Goal: Task Accomplishment & Management: Manage account settings

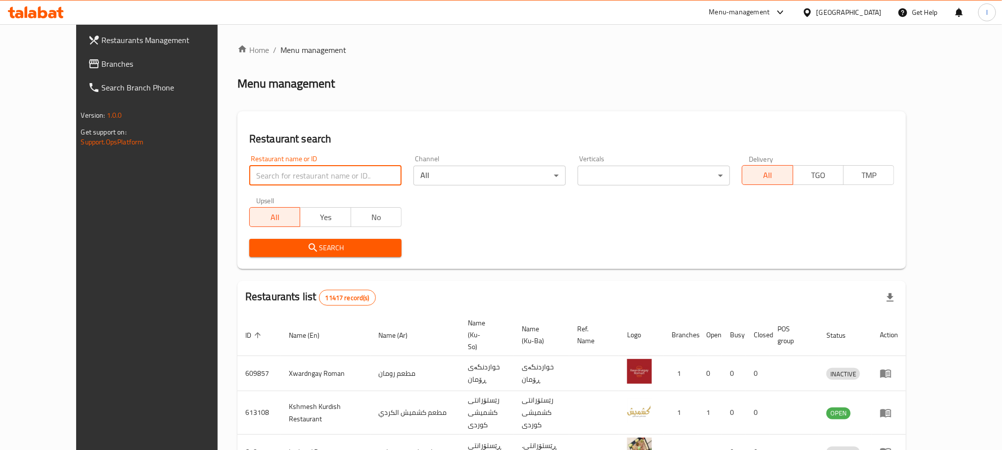
click at [249, 174] on input "search" at bounding box center [325, 176] width 152 height 20
paste input "Dhaif Almukhtar"
type input "Dhaif Almukhtar"
click button "Search" at bounding box center [325, 248] width 152 height 18
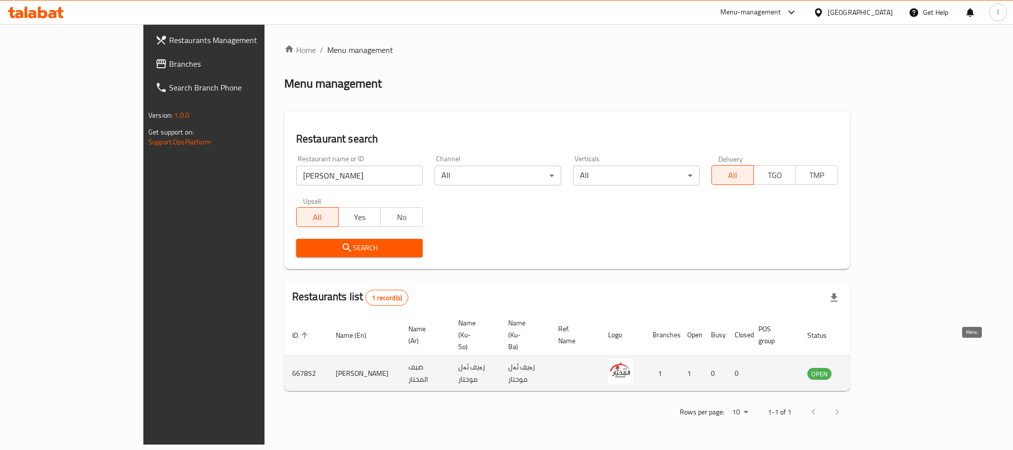
click at [871, 367] on icon "enhanced table" at bounding box center [865, 373] width 12 height 12
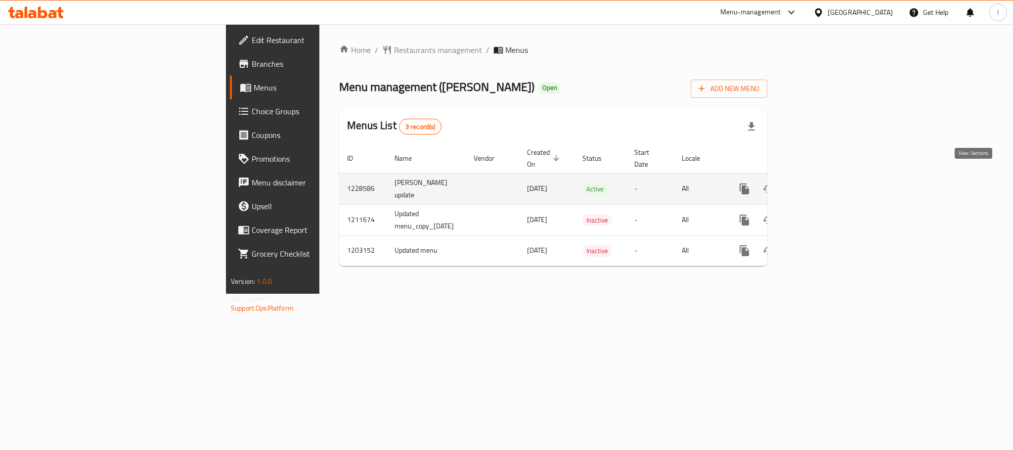
click at [828, 177] on link "enhanced table" at bounding box center [816, 189] width 24 height 24
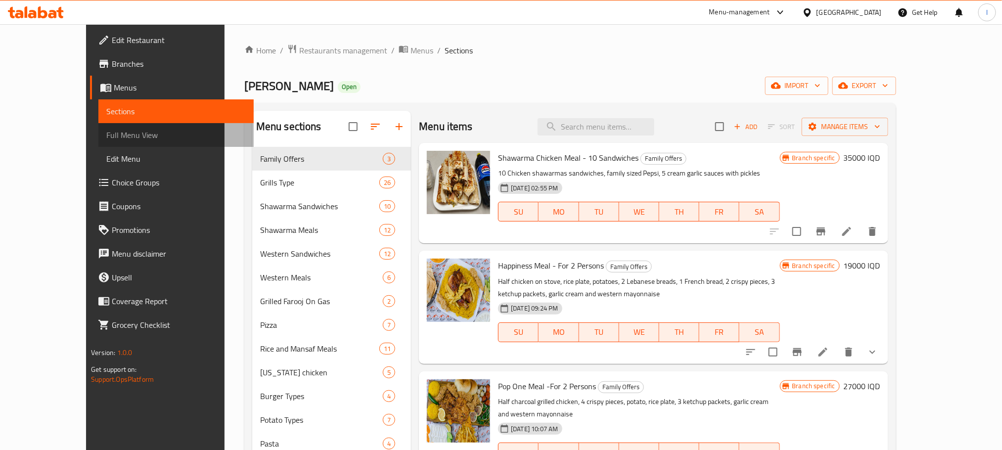
click at [106, 130] on span "Full Menu View" at bounding box center [175, 135] width 139 height 12
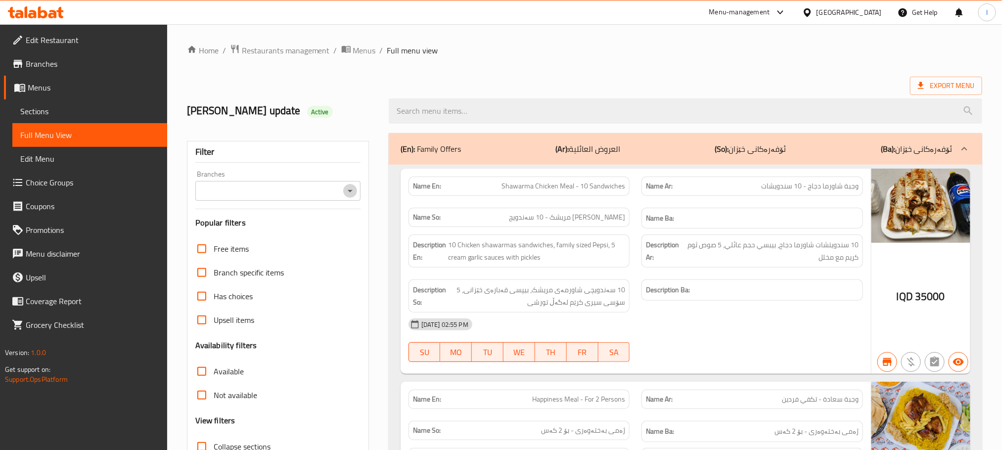
click at [348, 193] on icon "Open" at bounding box center [350, 191] width 12 height 12
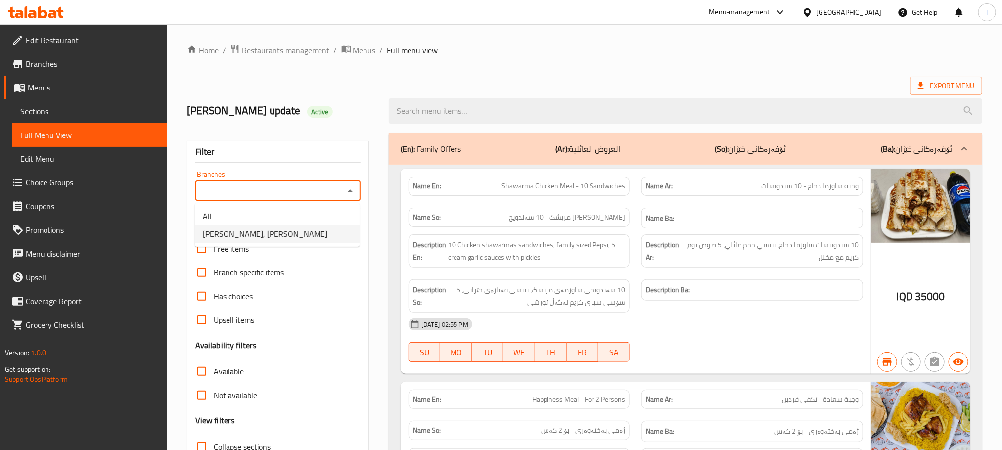
click at [300, 231] on li "[PERSON_NAME], [PERSON_NAME]" at bounding box center [277, 234] width 165 height 18
type input "[PERSON_NAME], [PERSON_NAME]"
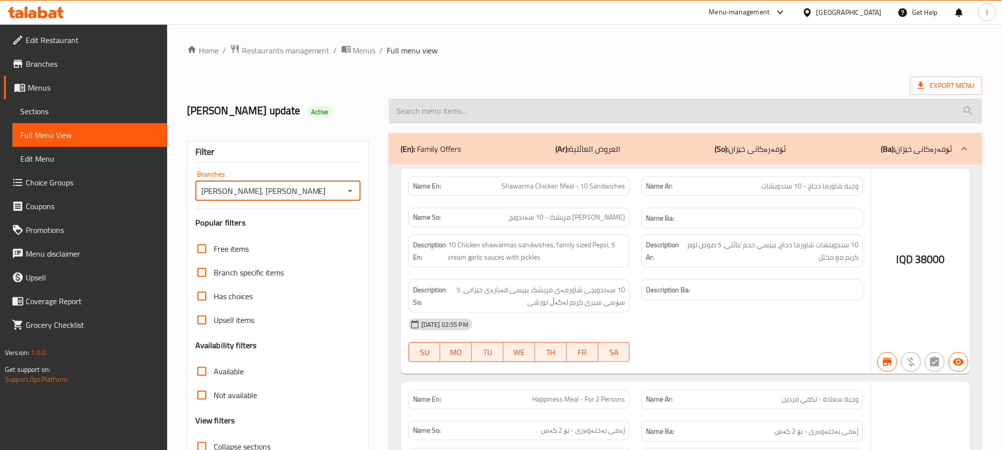
click at [416, 104] on input "search" at bounding box center [685, 110] width 593 height 25
click at [414, 107] on input "search" at bounding box center [685, 110] width 593 height 25
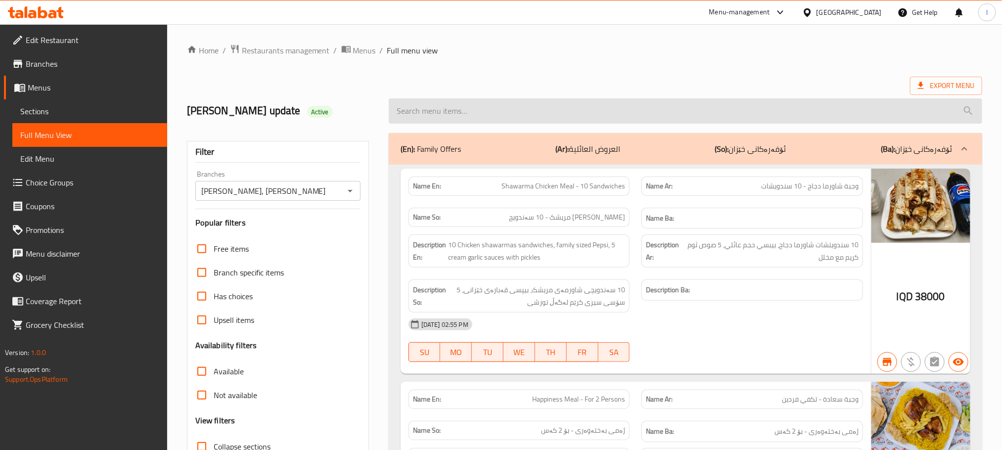
paste input "Chicken And Meat Mansaf Meal For Two People"
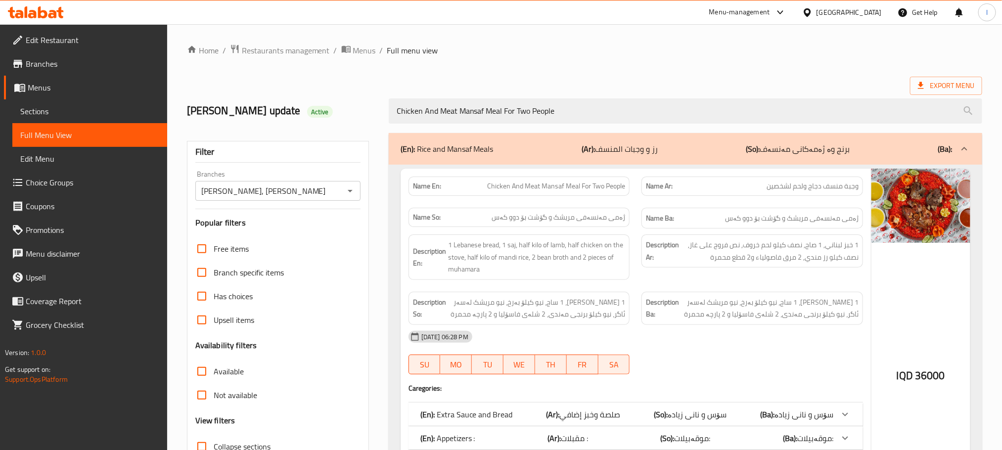
type input "Chicken And Meat Mansaf Meal For Two People"
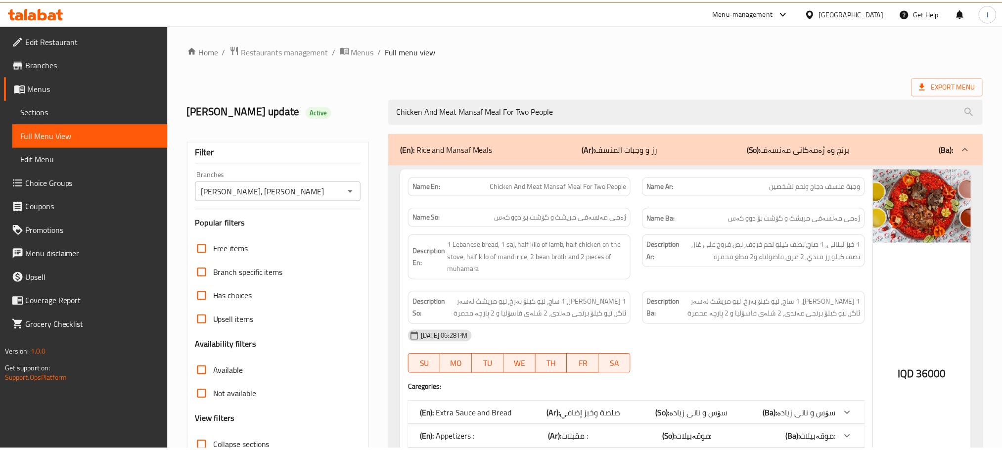
scroll to position [125, 0]
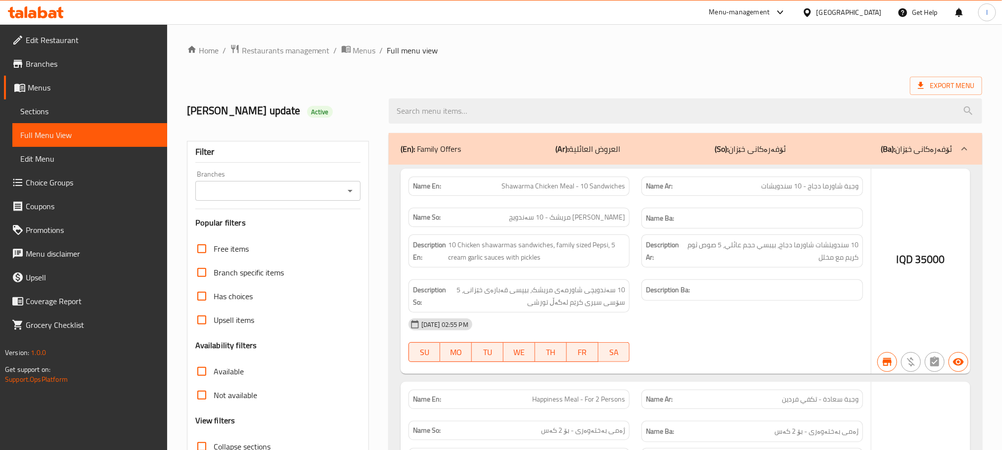
click at [347, 186] on icon "Open" at bounding box center [350, 191] width 12 height 12
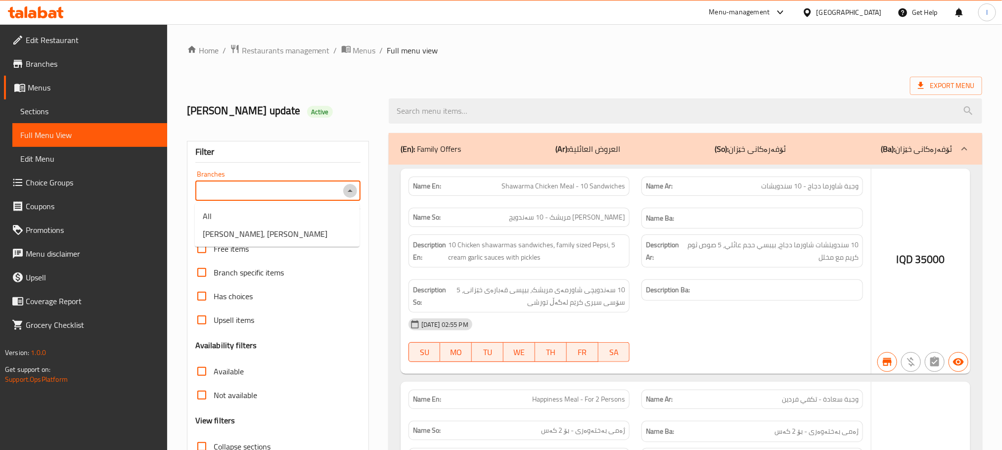
click at [347, 186] on icon "Close" at bounding box center [350, 191] width 12 height 12
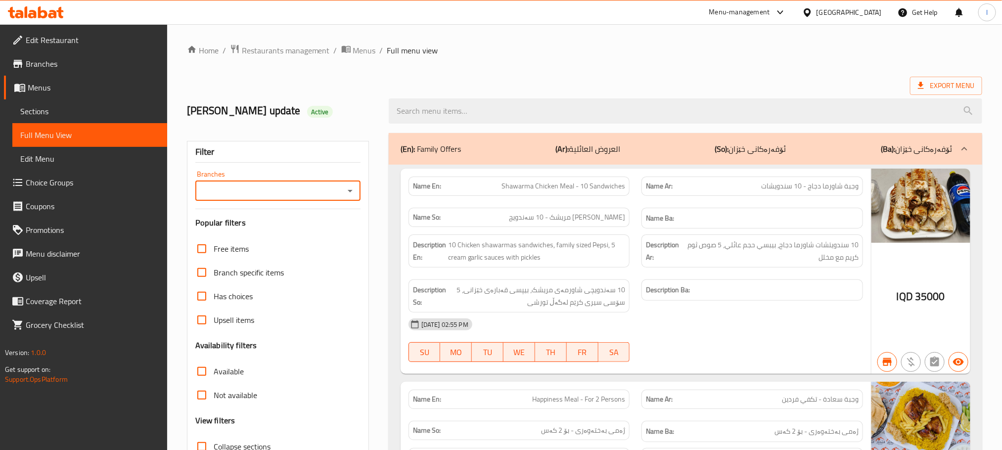
click at [347, 186] on icon "Open" at bounding box center [350, 191] width 12 height 12
click at [324, 235] on li "Dhaif Almukhtar, Bakhtiary" at bounding box center [277, 234] width 165 height 18
type input "Dhaif Almukhtar, Bakhtiary"
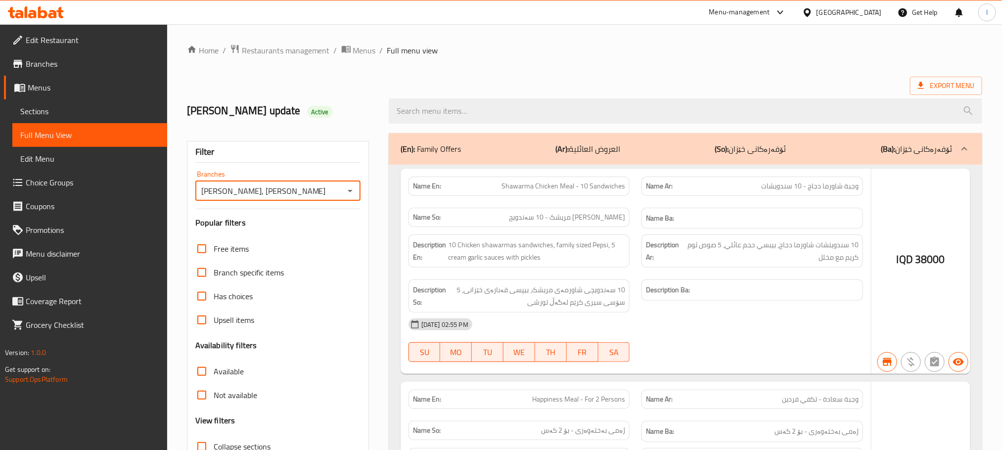
click at [413, 113] on input "search" at bounding box center [685, 110] width 593 height 25
click at [417, 110] on input "search" at bounding box center [685, 110] width 593 height 25
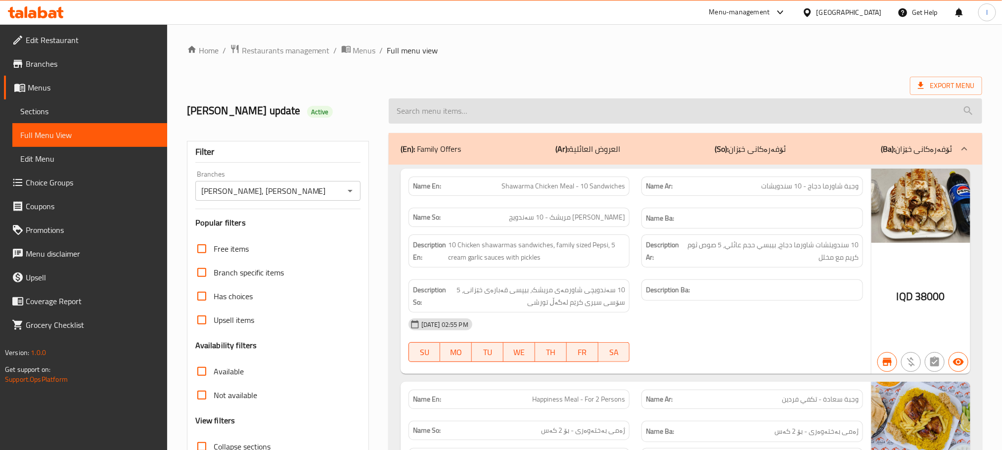
click at [426, 115] on input "search" at bounding box center [685, 110] width 593 height 25
paste input "Chicken And Meat Mansaf Meal 4 person"
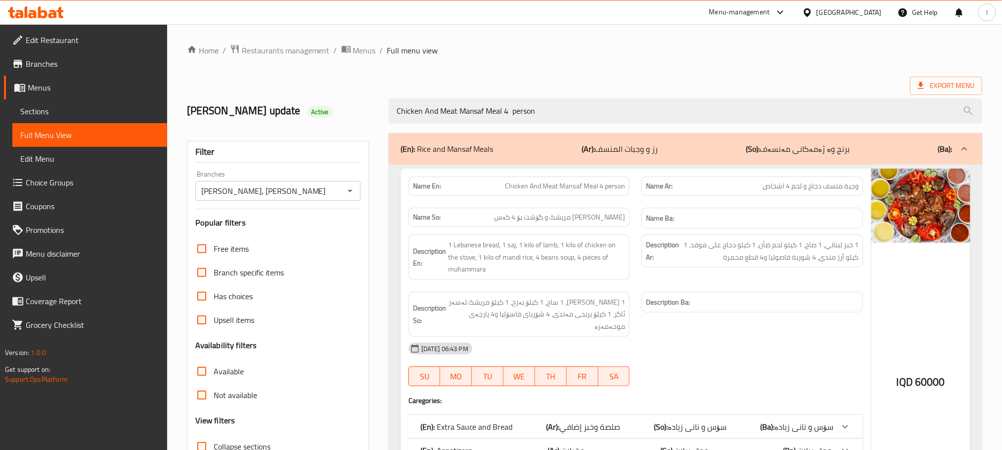
type input "Chicken And Meat Mansaf Meal 4 person"
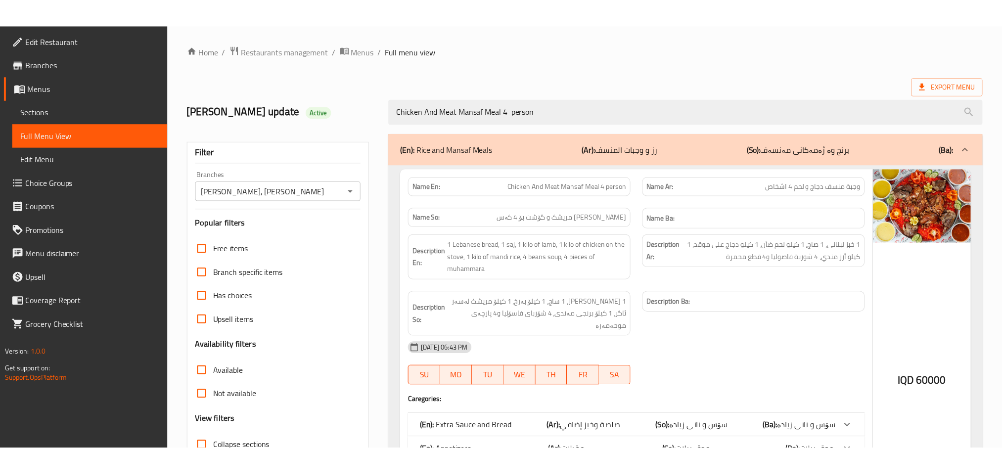
scroll to position [125, 0]
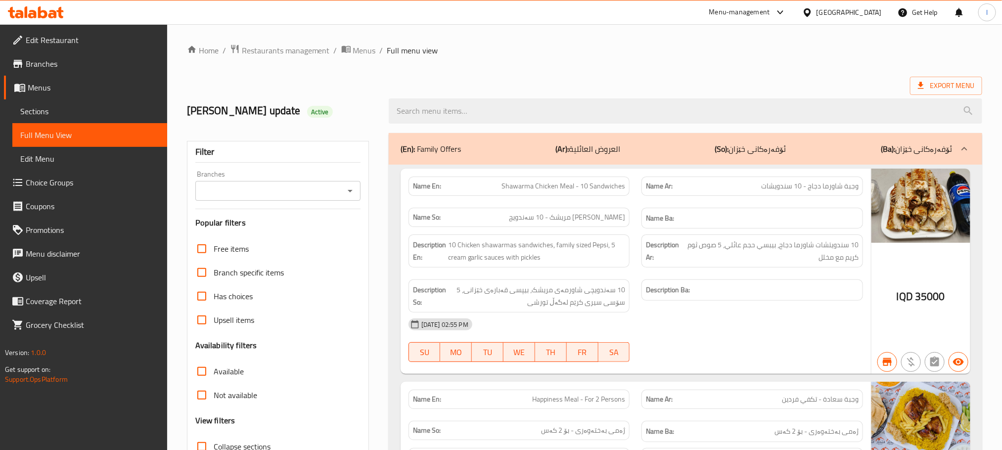
click at [350, 190] on icon "Open" at bounding box center [350, 191] width 12 height 12
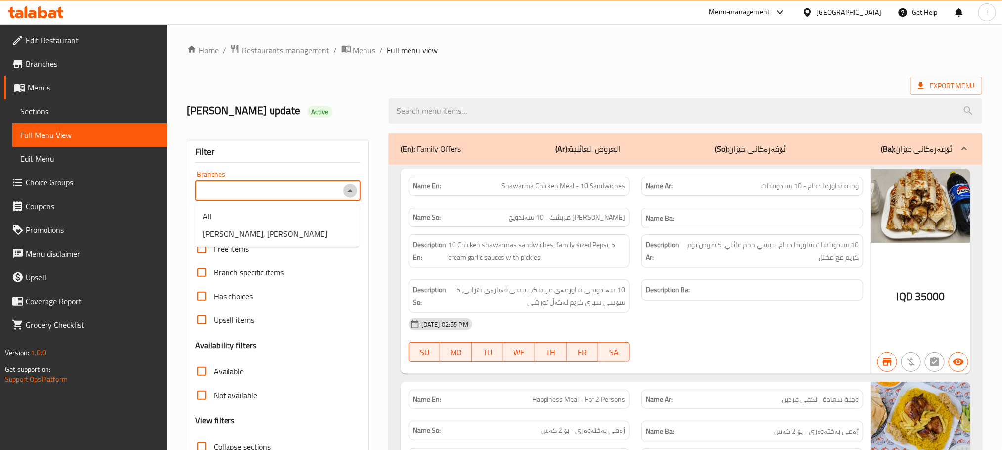
click at [350, 190] on icon "Close" at bounding box center [350, 191] width 12 height 12
click at [350, 190] on icon "Open" at bounding box center [350, 191] width 12 height 12
click at [288, 234] on span "Dhaif Almukhtar, Bakhtiary" at bounding box center [265, 234] width 125 height 12
type input "Dhaif Almukhtar, Bakhtiary"
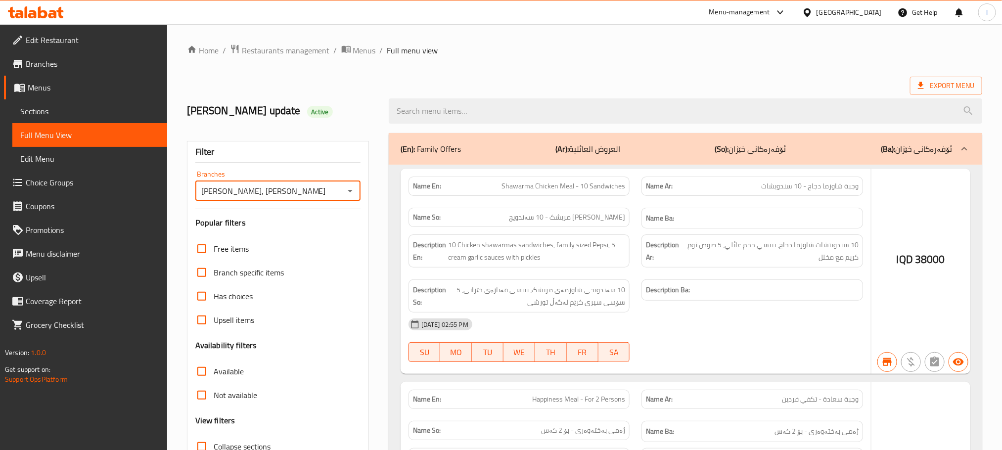
click at [462, 113] on div at bounding box center [501, 225] width 1002 height 450
click at [438, 106] on div at bounding box center [501, 225] width 1002 height 450
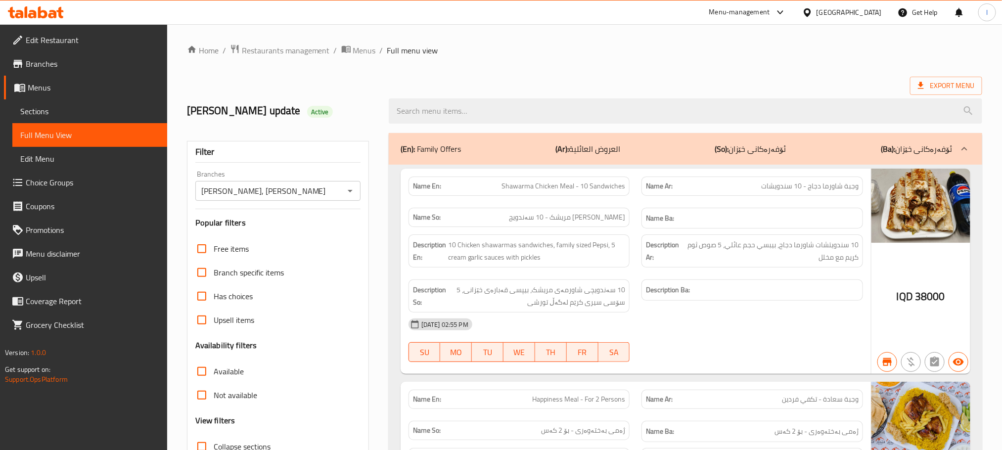
click at [426, 98] on div at bounding box center [685, 110] width 605 height 37
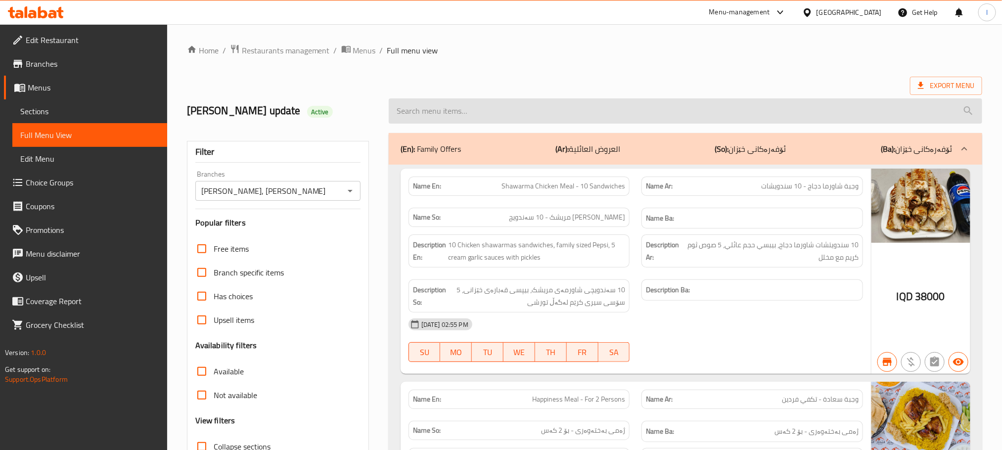
click at [438, 110] on input "search" at bounding box center [685, 110] width 593 height 25
paste input "Mansaf Falafel Meal"
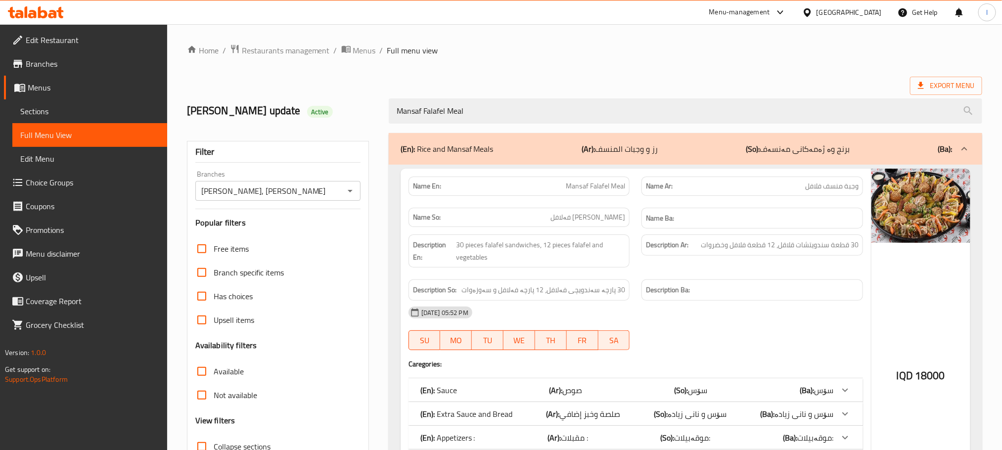
type input "Mansaf Falafel Meal"
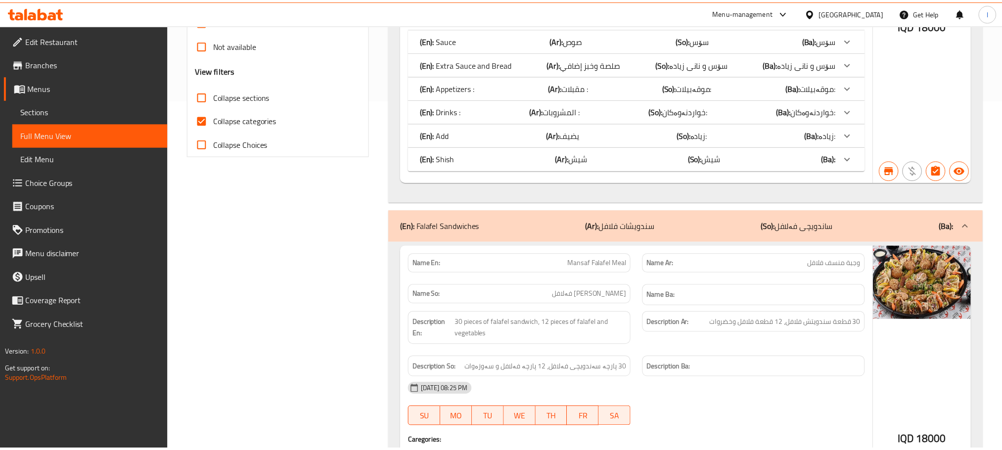
scroll to position [530, 0]
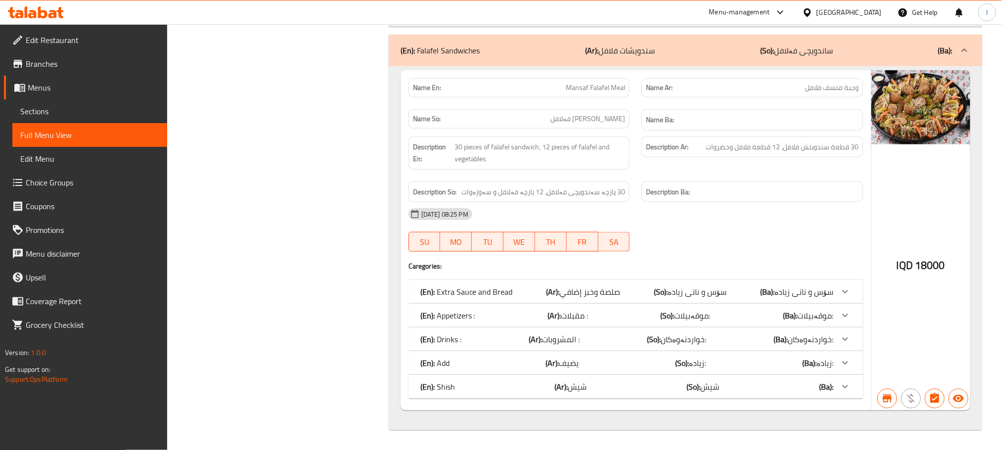
click at [39, 16] on icon at bounding box center [42, 12] width 9 height 12
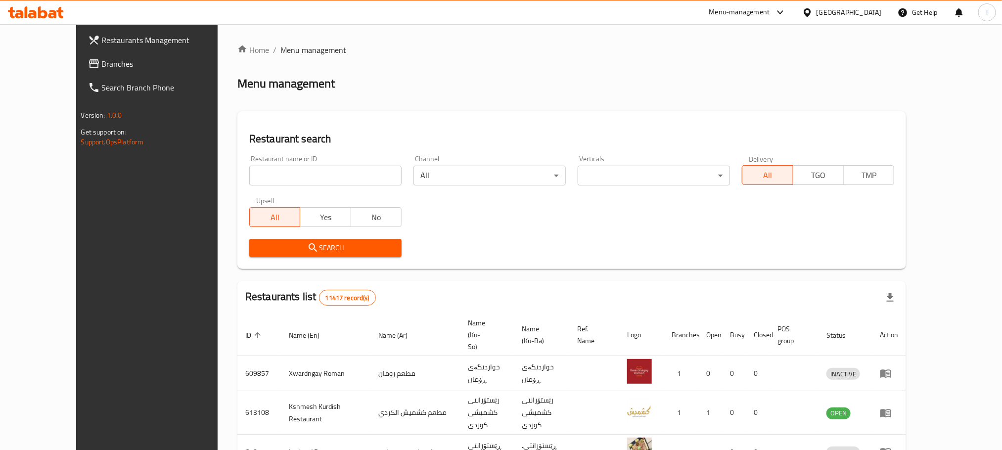
click at [249, 182] on input "search" at bounding box center [325, 176] width 152 height 20
paste input "Mi9"
type input "Mi9"
click button "Search" at bounding box center [325, 248] width 152 height 18
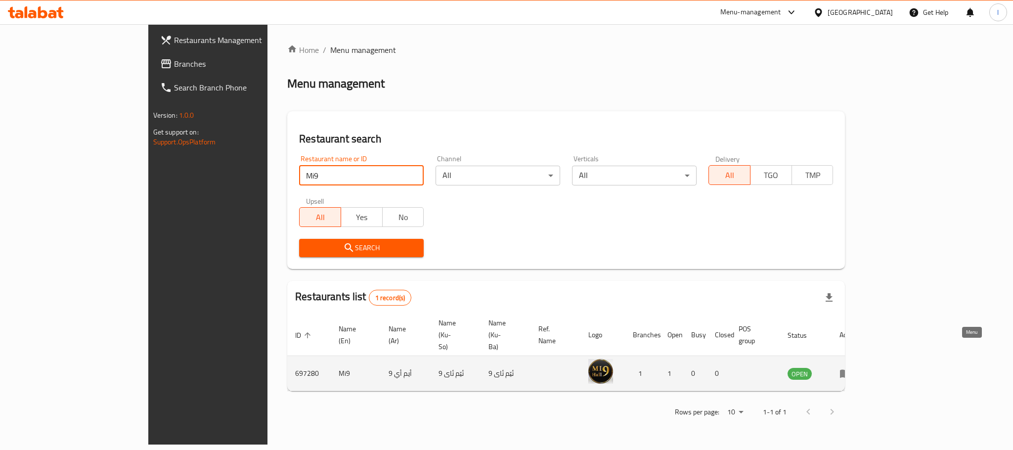
click at [858, 367] on link "enhanced table" at bounding box center [849, 373] width 18 height 12
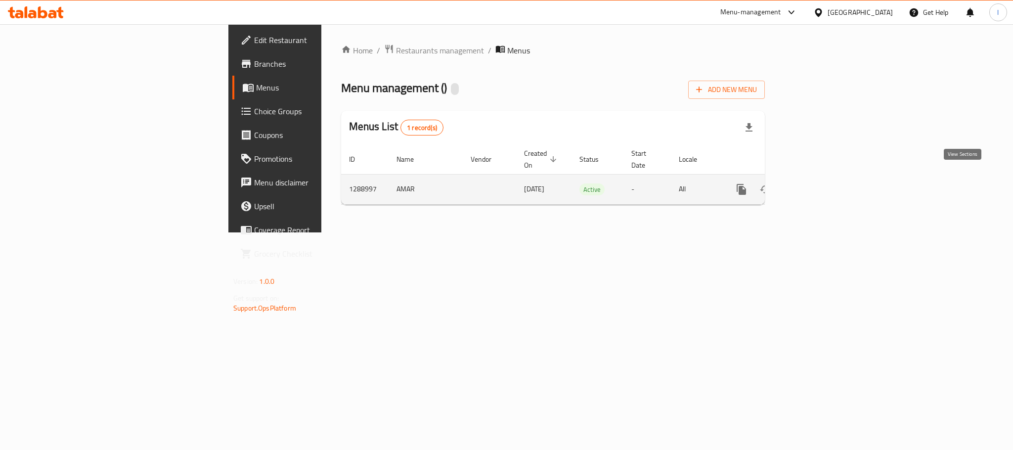
click at [825, 177] on link "enhanced table" at bounding box center [813, 189] width 24 height 24
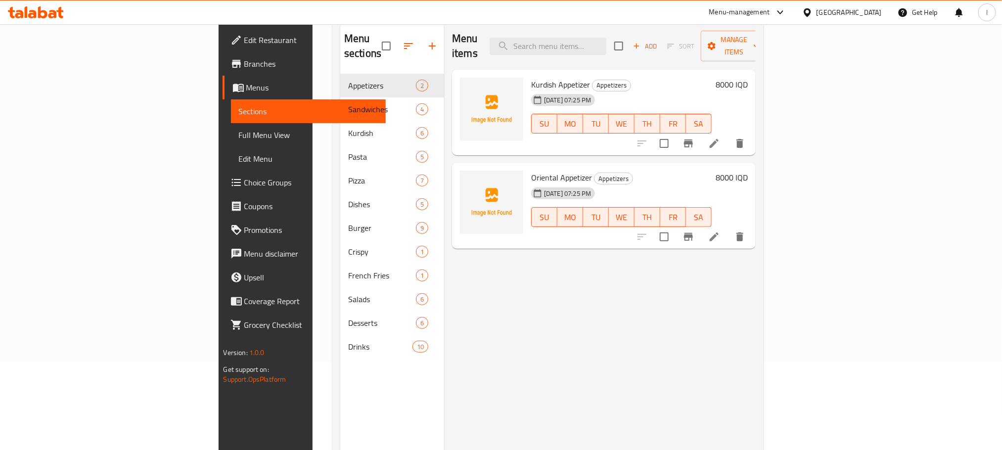
scroll to position [138, 0]
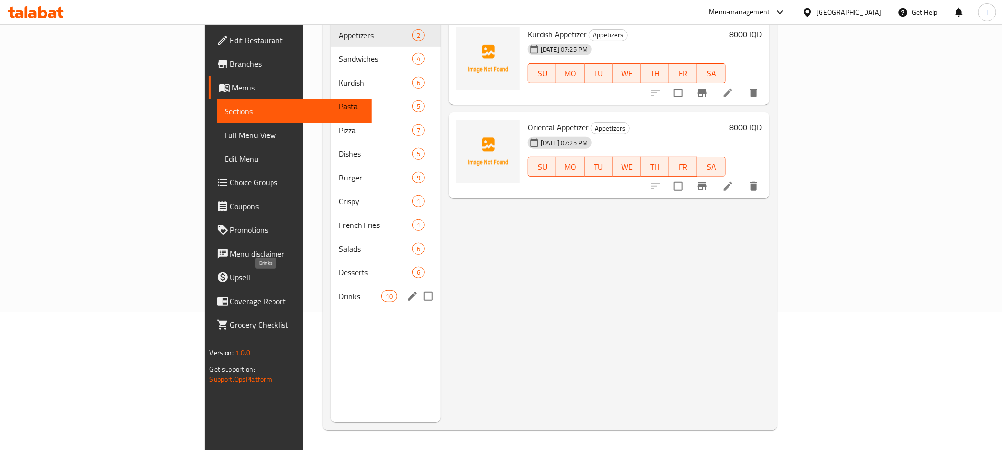
click at [339, 290] on span "Drinks" at bounding box center [360, 296] width 42 height 12
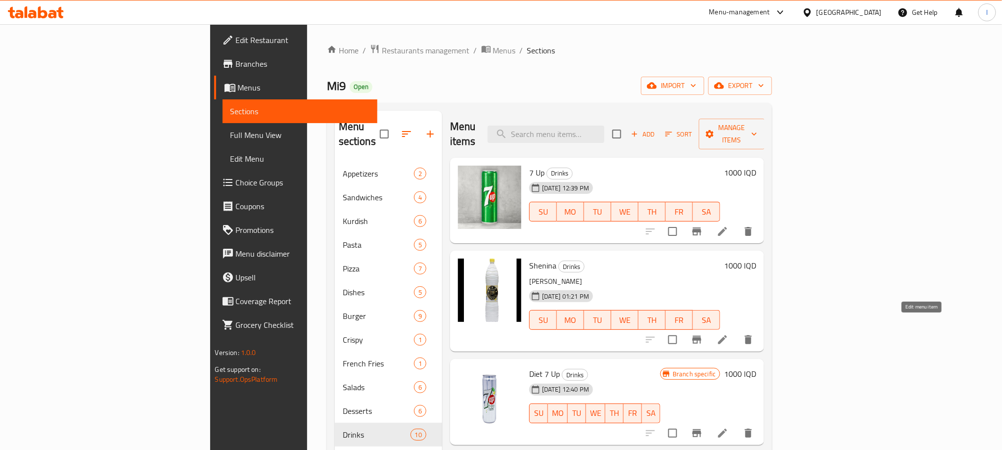
click at [728, 334] on icon at bounding box center [722, 340] width 12 height 12
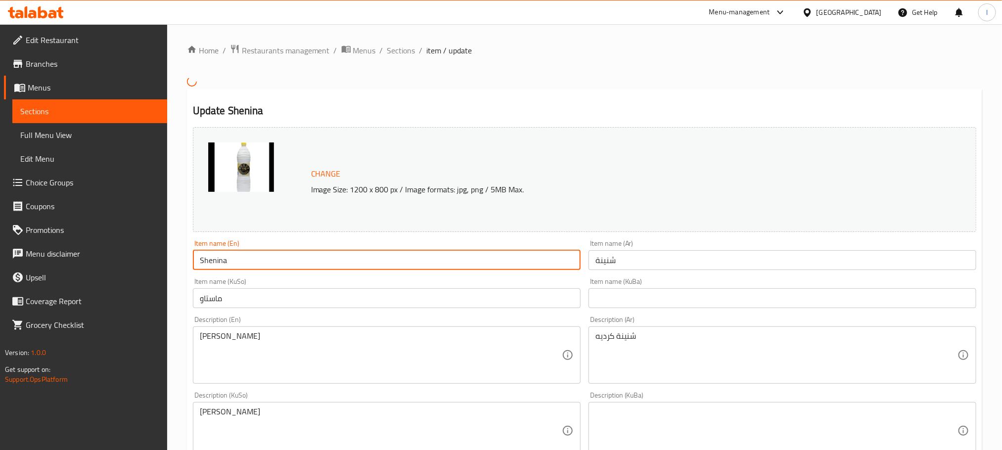
click at [244, 255] on input "Shenina" at bounding box center [387, 260] width 388 height 20
click at [313, 303] on input "ماستاو" at bounding box center [387, 298] width 388 height 20
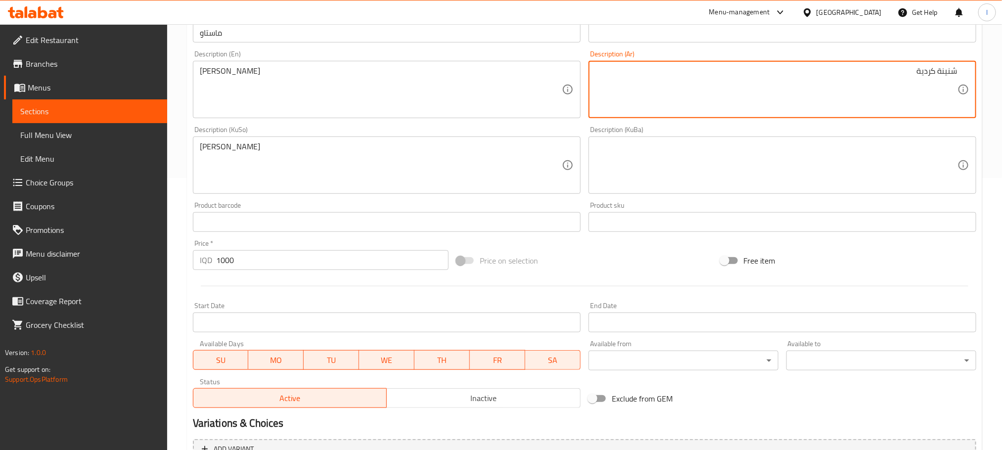
scroll to position [376, 0]
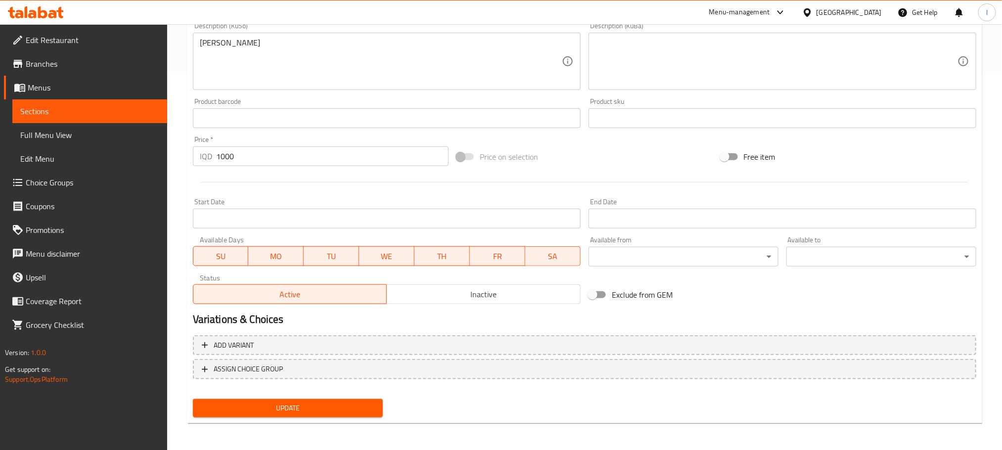
type textarea "شنينة كردية"
click at [291, 408] on span "Update" at bounding box center [288, 408] width 174 height 12
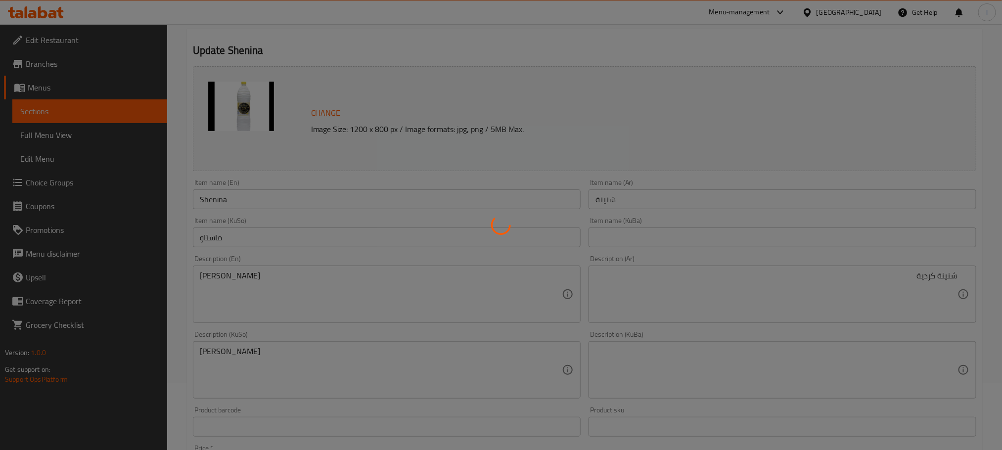
scroll to position [0, 0]
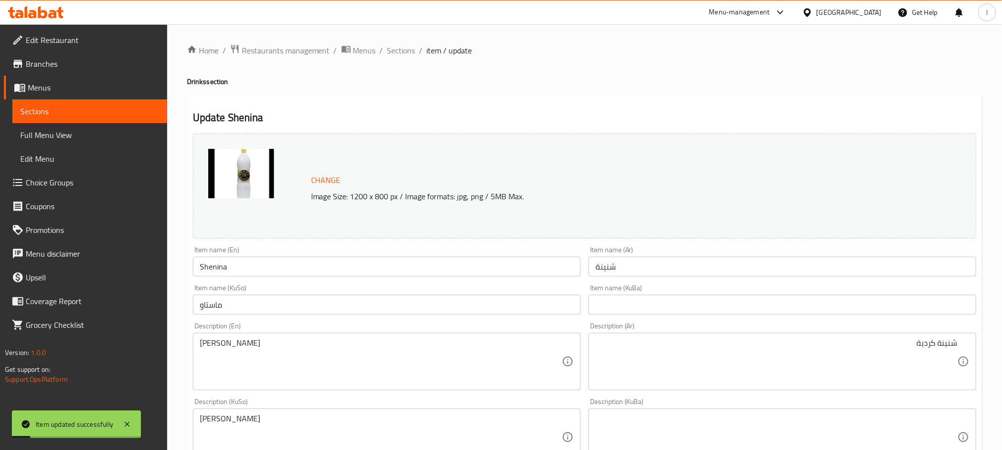
click at [249, 269] on input "Shenina" at bounding box center [387, 267] width 388 height 20
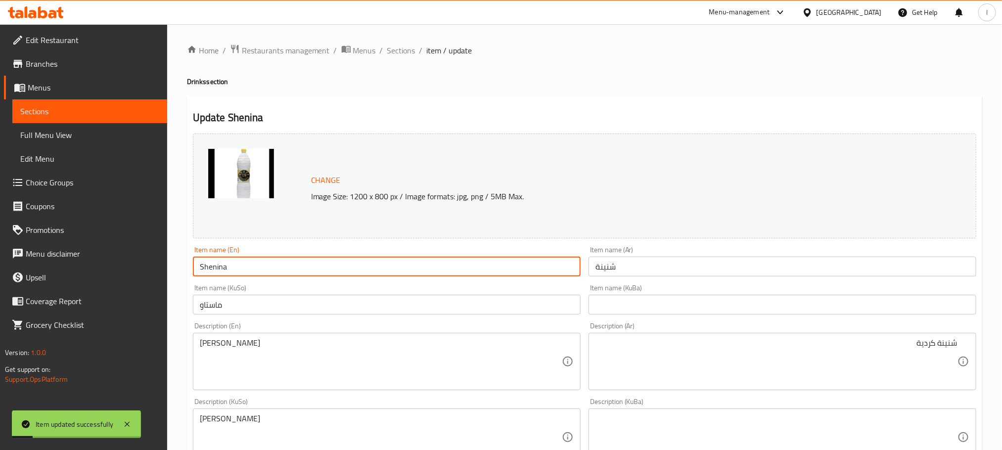
click at [249, 269] on input "Shenina" at bounding box center [387, 267] width 388 height 20
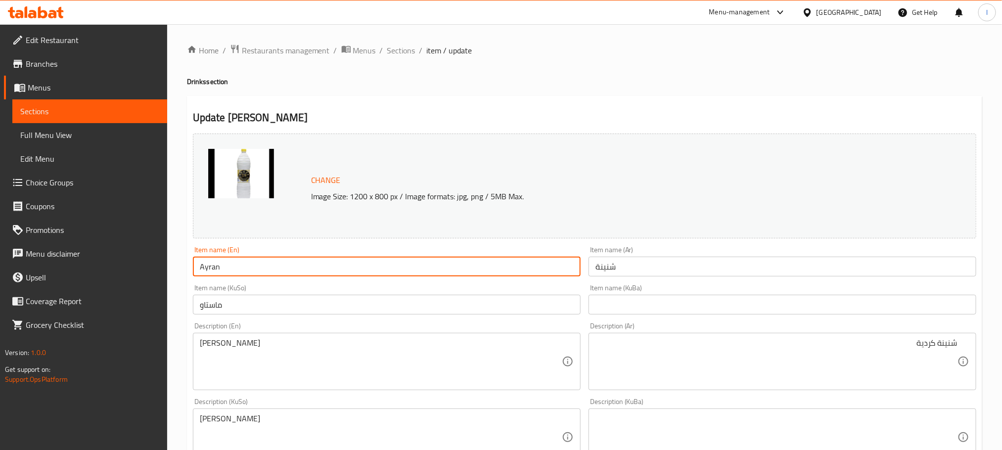
drag, startPoint x: 230, startPoint y: 274, endPoint x: 189, endPoint y: 284, distance: 42.6
click at [189, 284] on div "Change Image Size: 1200 x 800 px / Image formats: jpg, png / 5MB Max. Item name…" at bounding box center [584, 407] width 791 height 554
type input "Ayran"
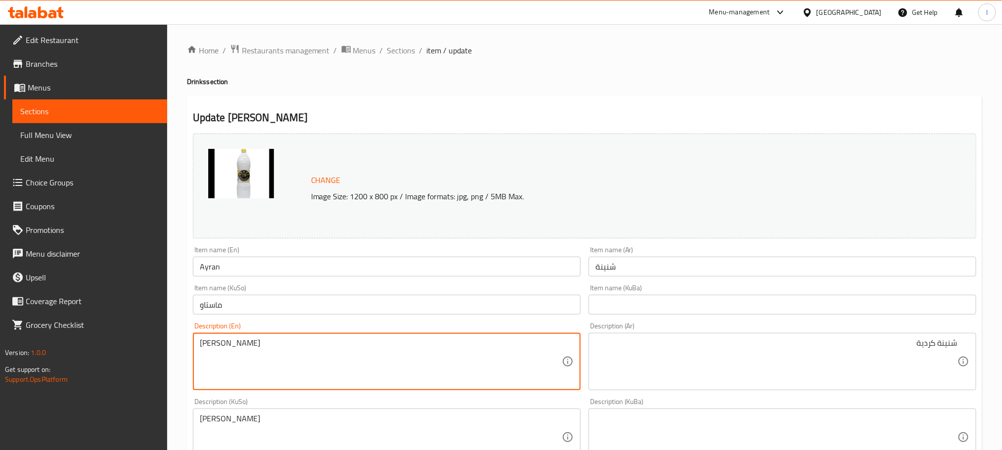
drag, startPoint x: 228, startPoint y: 349, endPoint x: 273, endPoint y: 347, distance: 44.5
paste textarea "Ayran"
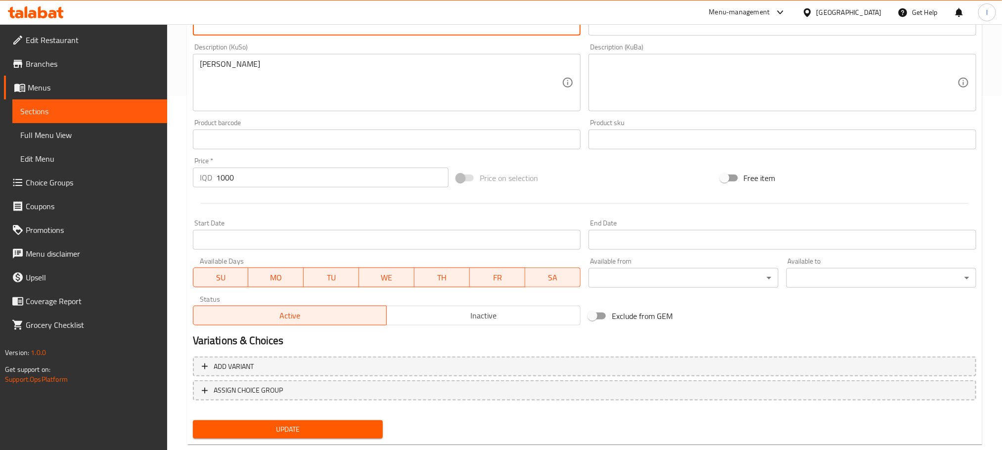
scroll to position [376, 0]
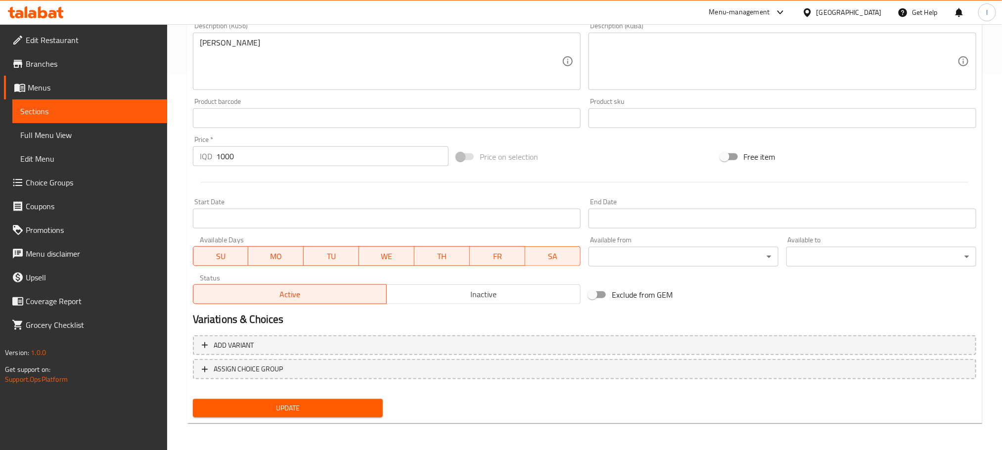
type textarea "Kurdish Ayran"
click at [267, 414] on button "Update" at bounding box center [288, 408] width 190 height 18
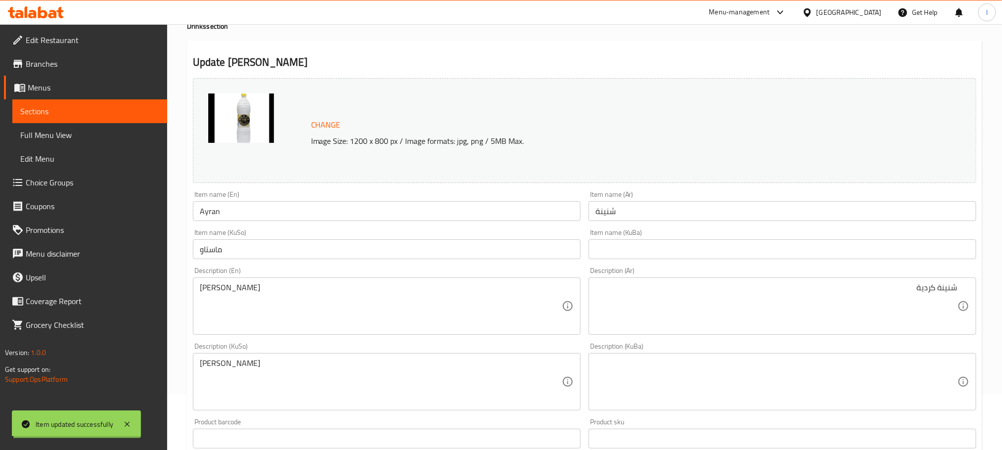
scroll to position [0, 0]
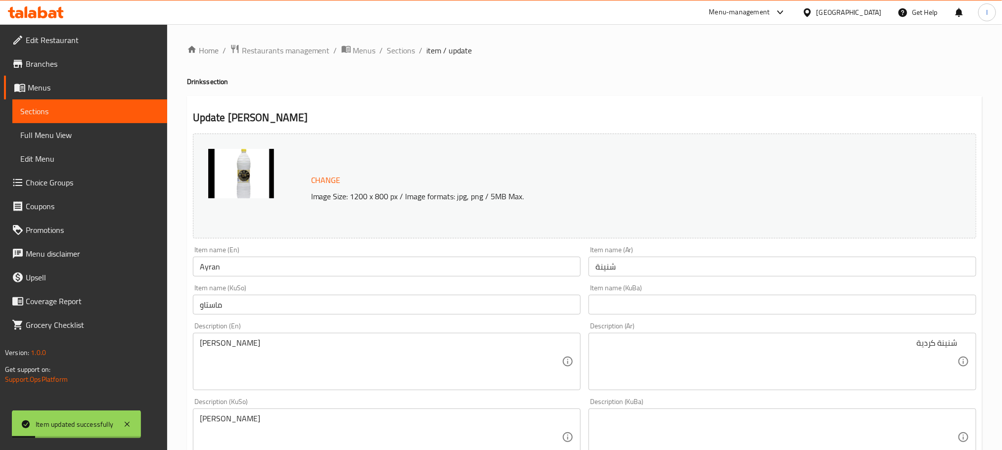
click at [87, 133] on span "Full Menu View" at bounding box center [89, 135] width 139 height 12
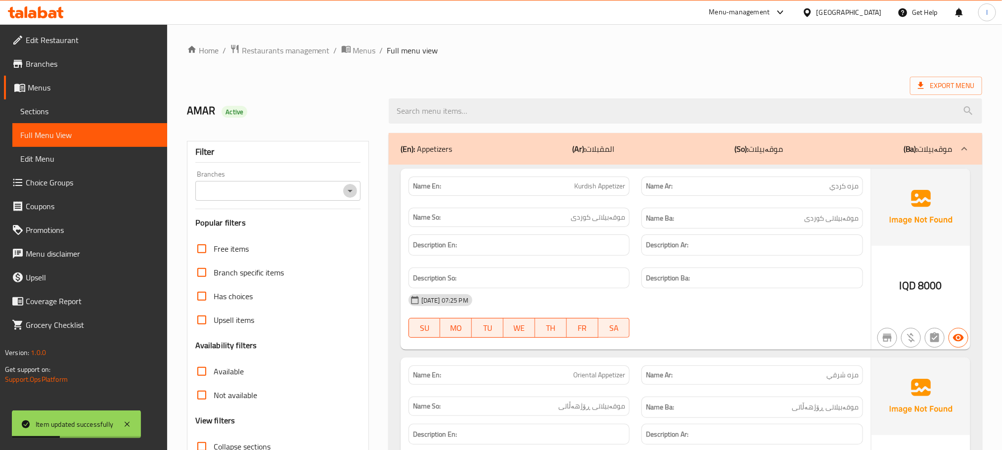
click at [349, 191] on icon "Open" at bounding box center [350, 191] width 5 height 2
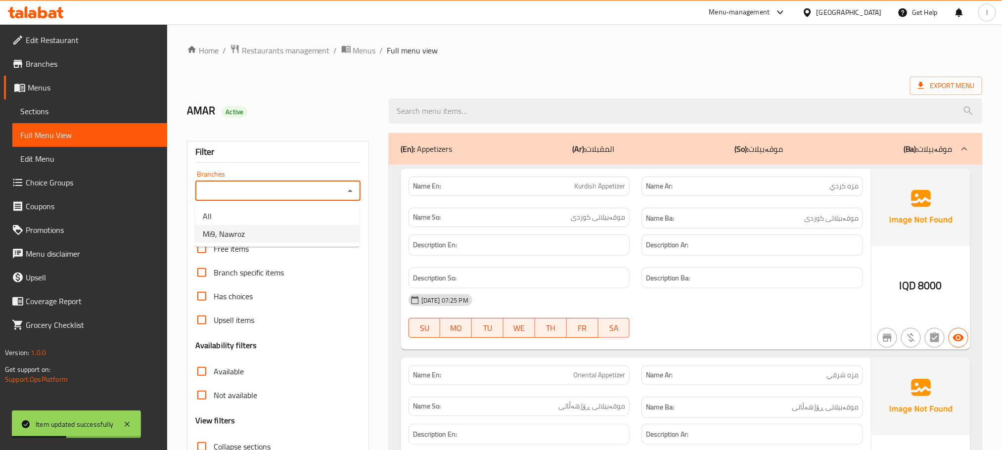
click at [327, 234] on li "Mi9, Nawroz" at bounding box center [277, 234] width 165 height 18
type input "Mi9, Nawroz"
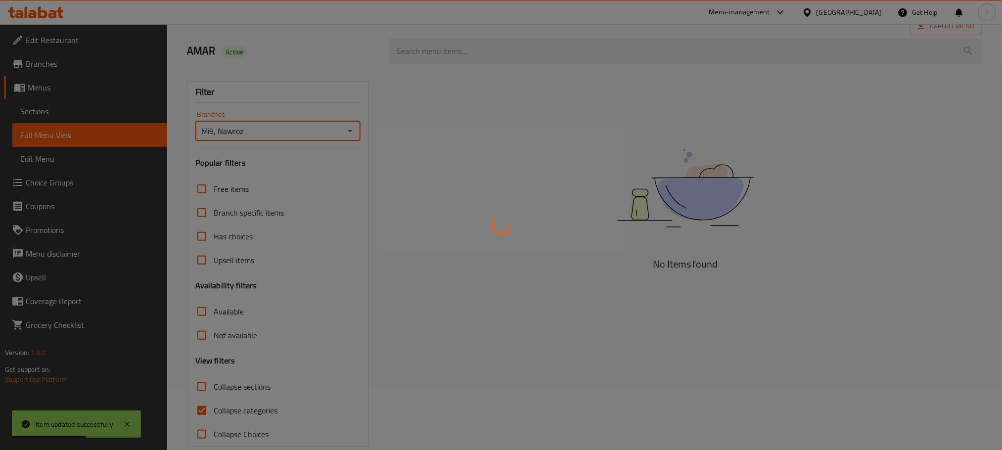
scroll to position [77, 0]
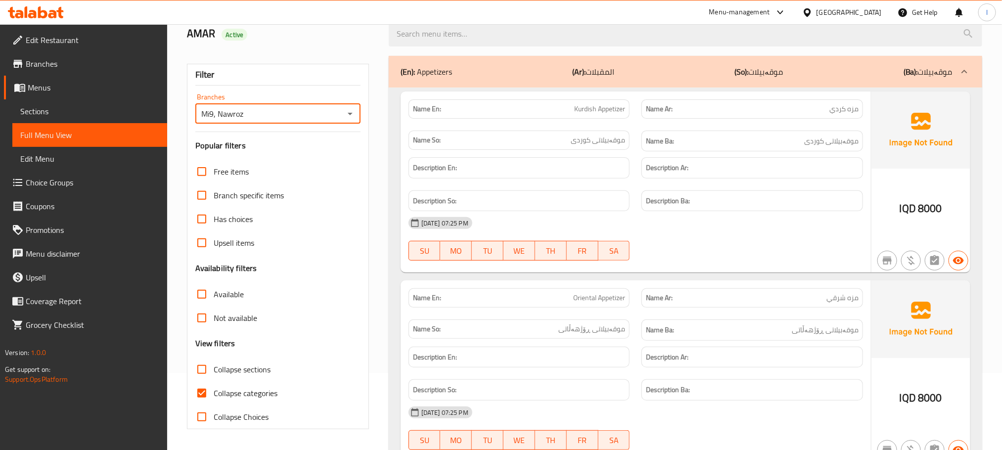
click at [200, 395] on input "Collapse categories" at bounding box center [202, 393] width 24 height 24
checkbox input "false"
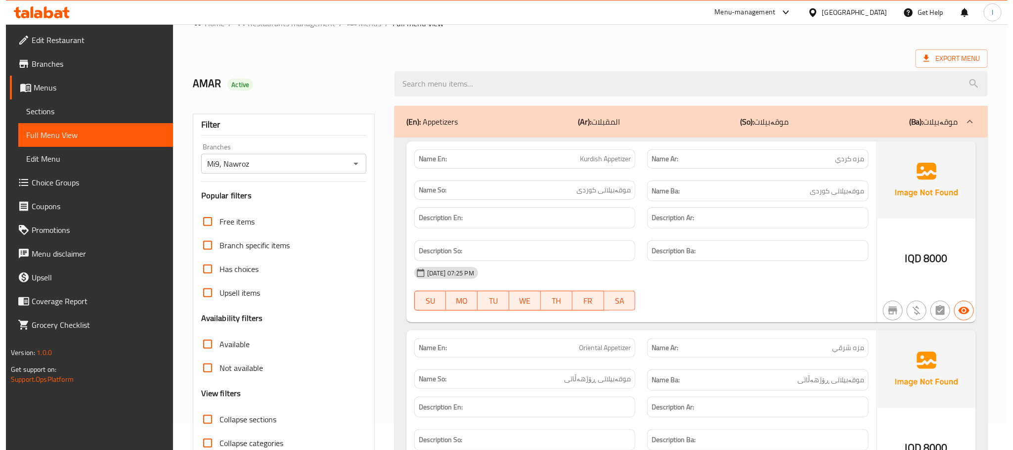
scroll to position [0, 0]
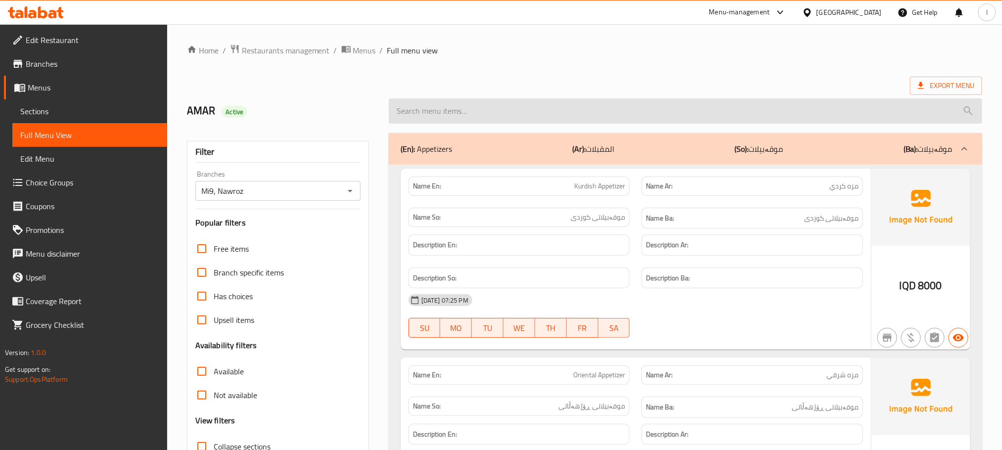
click at [426, 114] on input "search" at bounding box center [685, 110] width 593 height 25
paste input "Ayran"
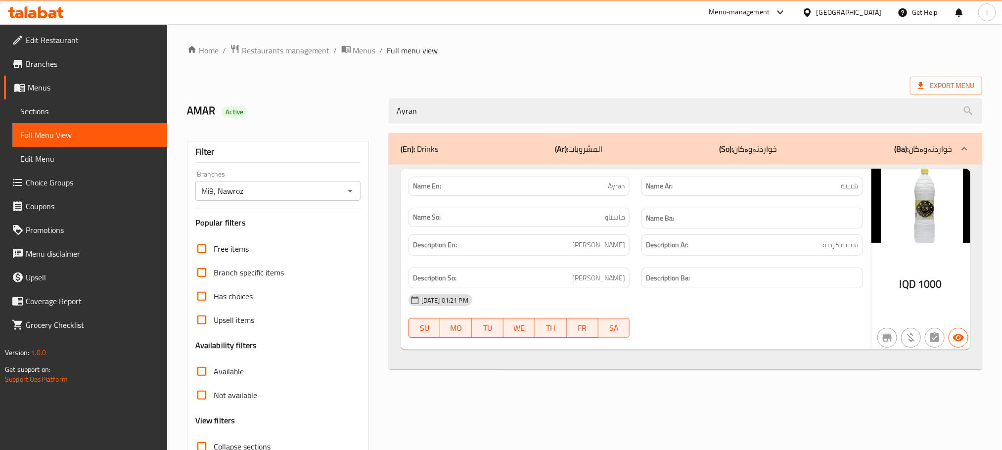
type input "Ayran"
click at [29, 9] on icon at bounding box center [36, 12] width 56 height 12
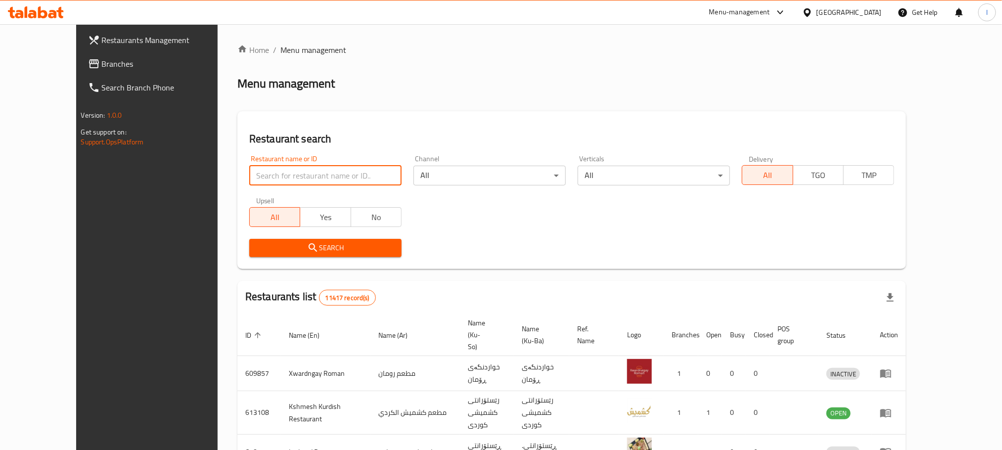
click at [249, 168] on input "search" at bounding box center [325, 176] width 152 height 20
paste input "[PERSON_NAME]"
type input "[PERSON_NAME]"
click button "Search" at bounding box center [325, 248] width 152 height 18
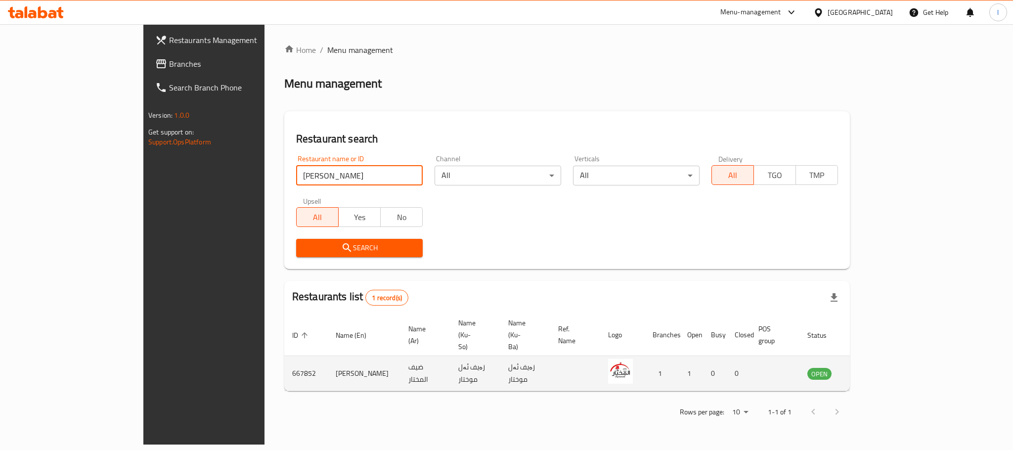
click at [871, 367] on icon "enhanced table" at bounding box center [865, 373] width 12 height 12
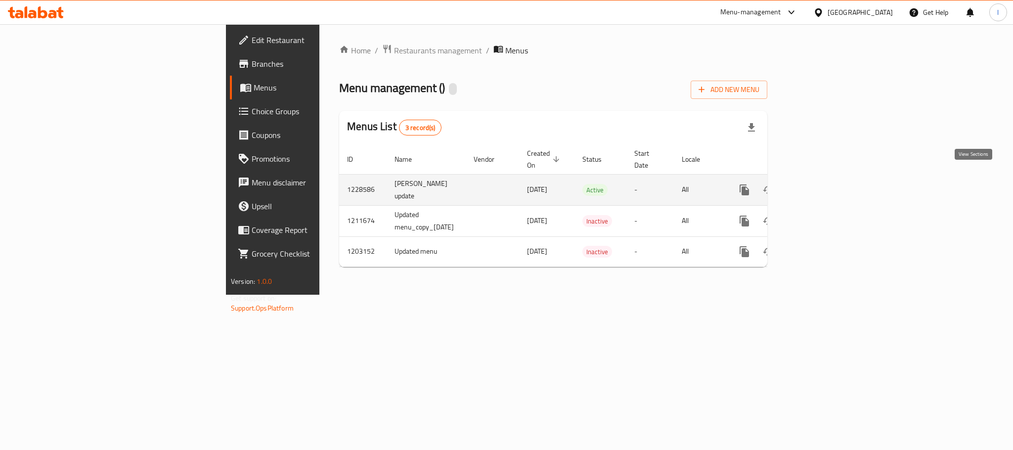
click at [822, 184] on icon "enhanced table" at bounding box center [816, 190] width 12 height 12
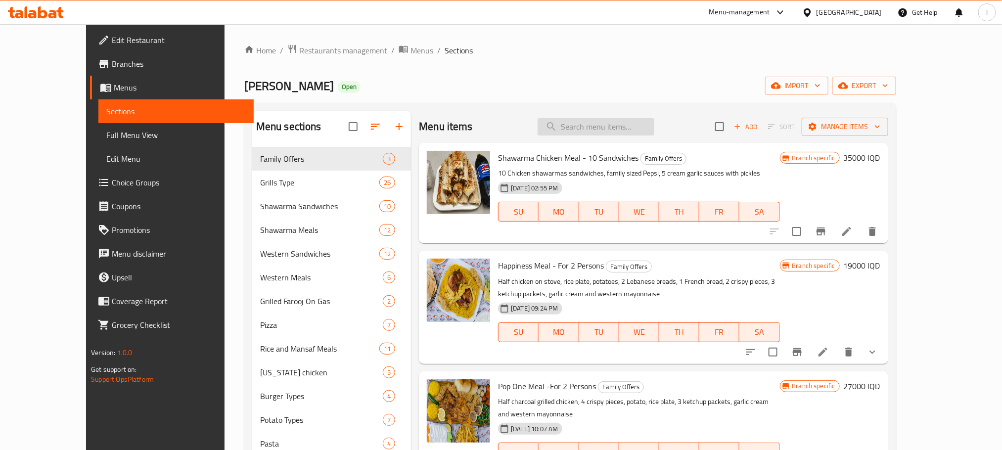
click at [622, 131] on input "search" at bounding box center [595, 126] width 117 height 17
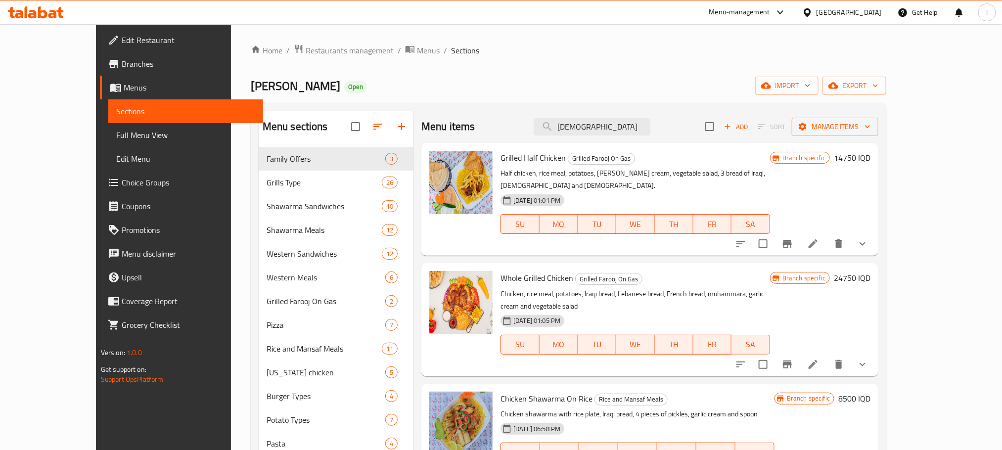
type input "[DEMOGRAPHIC_DATA]"
drag, startPoint x: 646, startPoint y: 137, endPoint x: 580, endPoint y: 136, distance: 65.3
click at [580, 136] on div "Menu items iraqi Add Sort Manage items" at bounding box center [649, 127] width 457 height 32
drag, startPoint x: 618, startPoint y: 116, endPoint x: 573, endPoint y: 131, distance: 46.9
click at [573, 131] on div "Menu items iraqi Add Sort Manage items" at bounding box center [649, 127] width 457 height 32
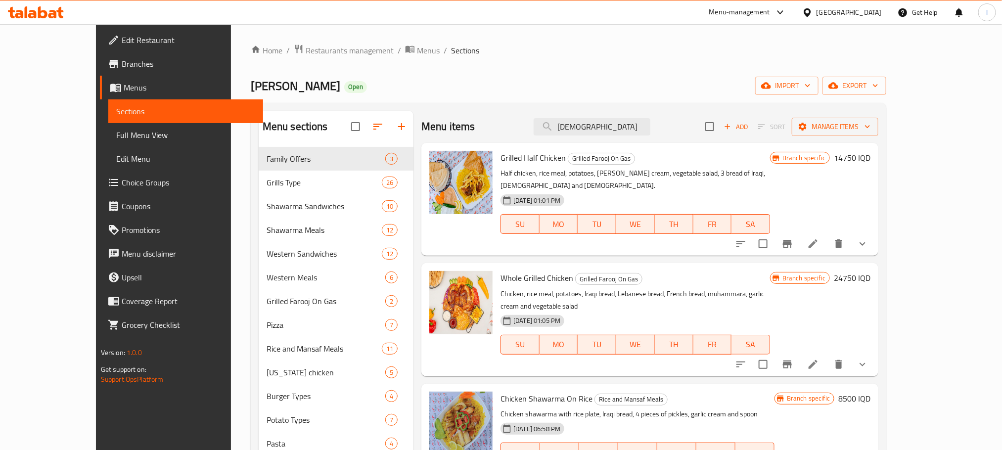
drag, startPoint x: 630, startPoint y: 127, endPoint x: 534, endPoint y: 131, distance: 96.0
click at [534, 131] on div "Menu items iraqi Add Sort Manage items" at bounding box center [649, 127] width 457 height 32
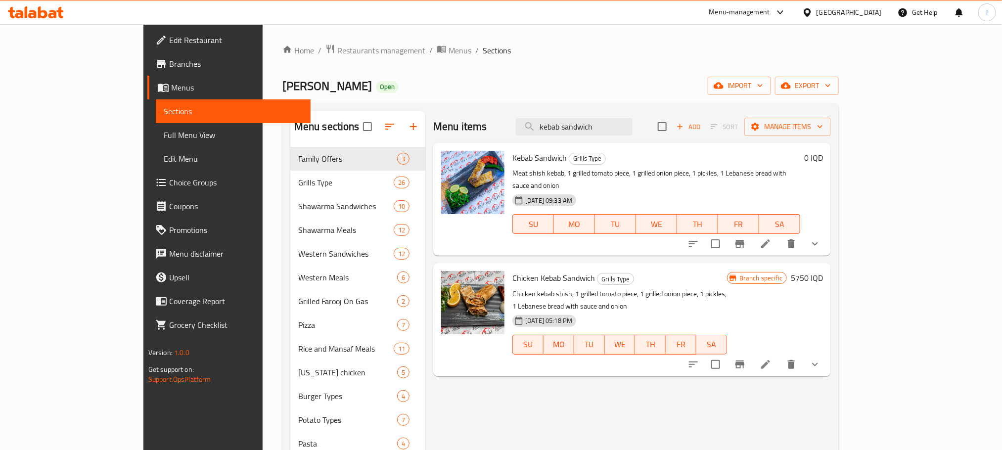
type input "kebab sandwich"
click at [771, 238] on icon at bounding box center [765, 244] width 12 height 12
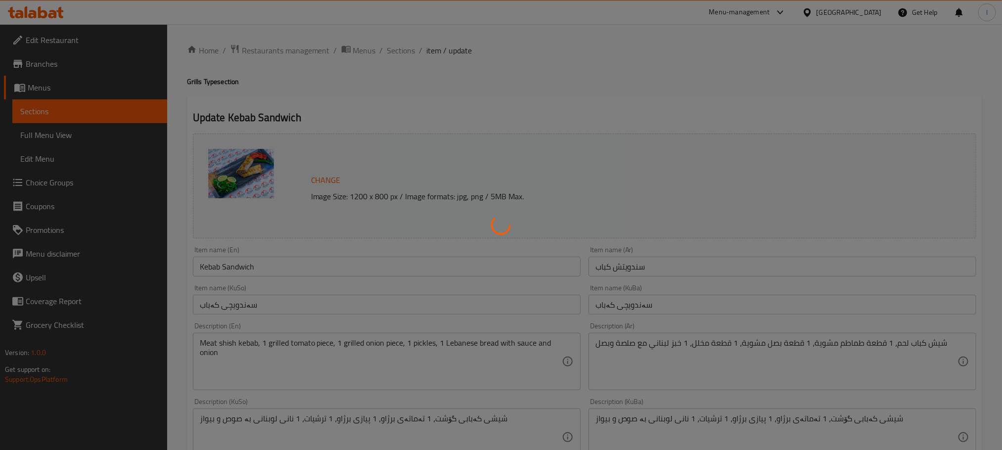
type input "صلصة اضافية:"
type input "سۆسی زیادە:"
type input "0"
type input "3"
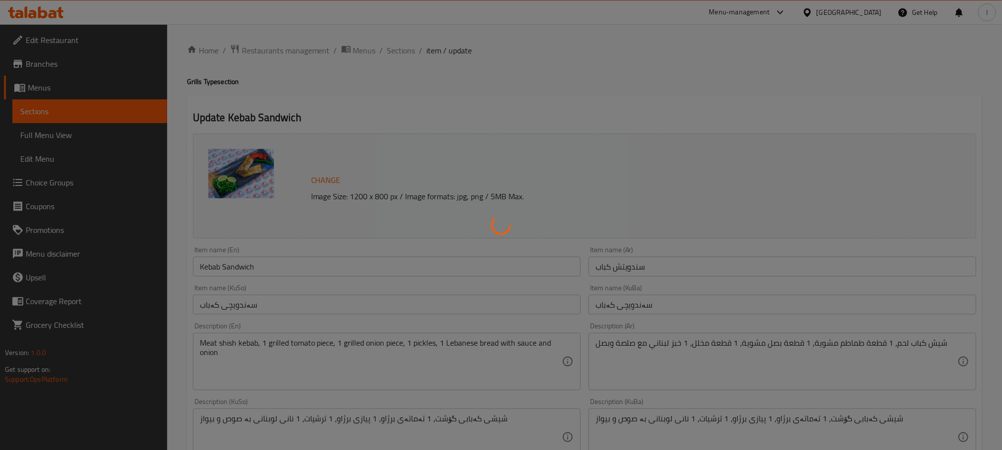
type input "مقبلات :"
type input "موقەبیلات:"
type input "0"
type input "3"
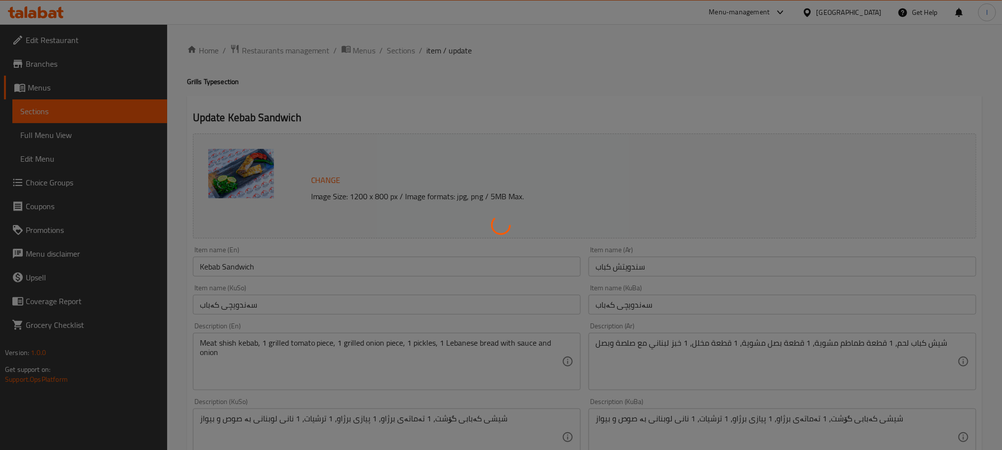
type input "المشروبات :"
type input "خواردنەوەکان:"
type input "0"
type input "3"
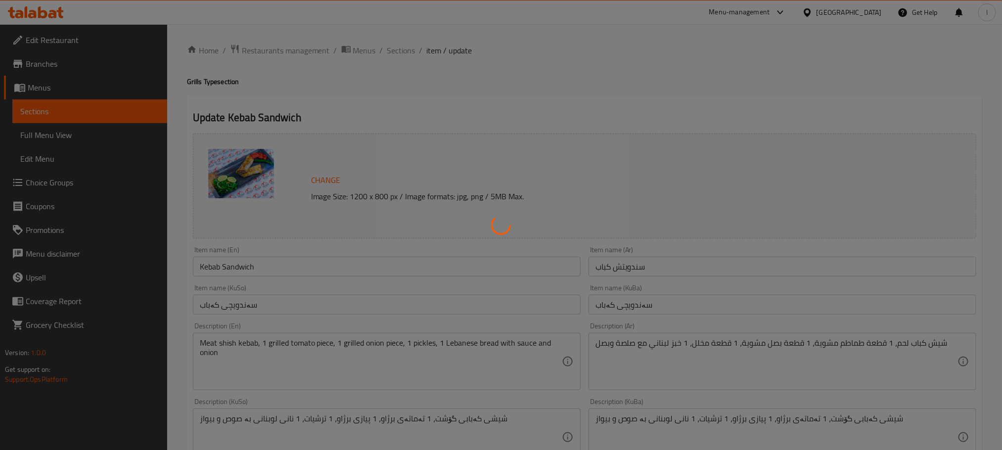
type input "يضيف"
type input "زیادە:"
type input "0"
type input "2"
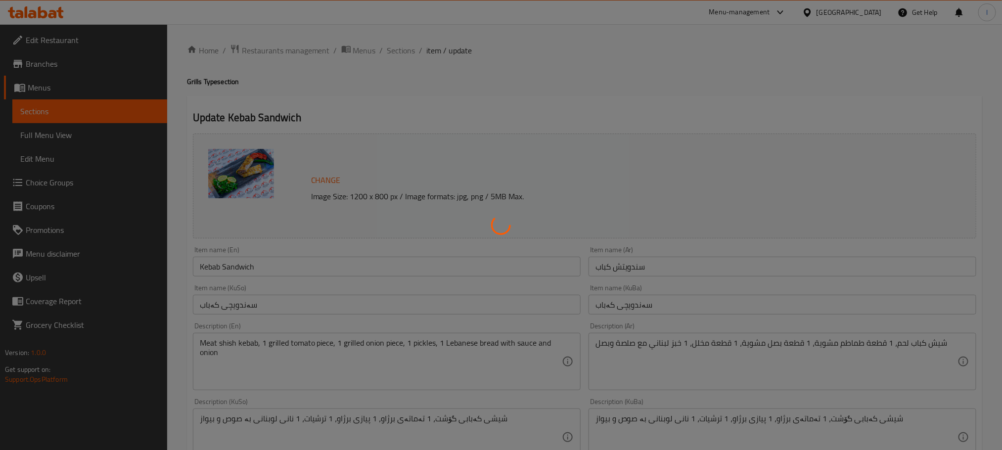
type input "شیش"
type input "0"
type input "5"
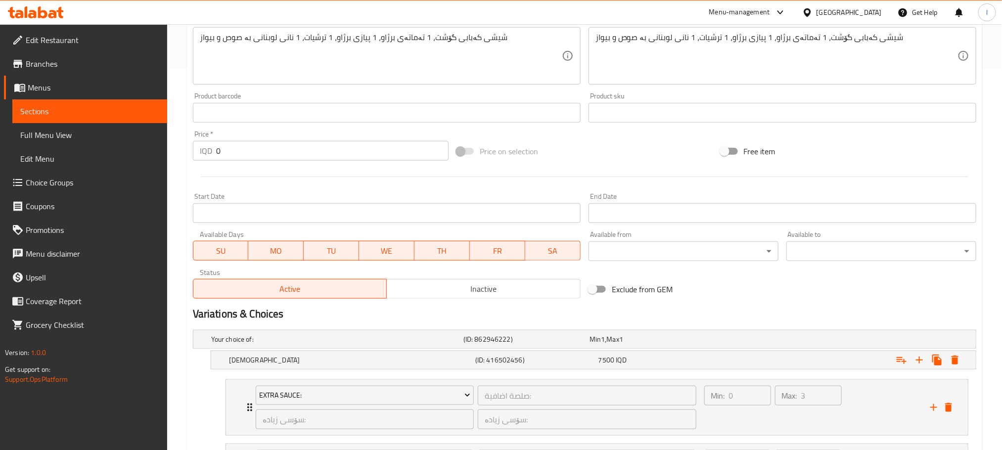
scroll to position [725, 0]
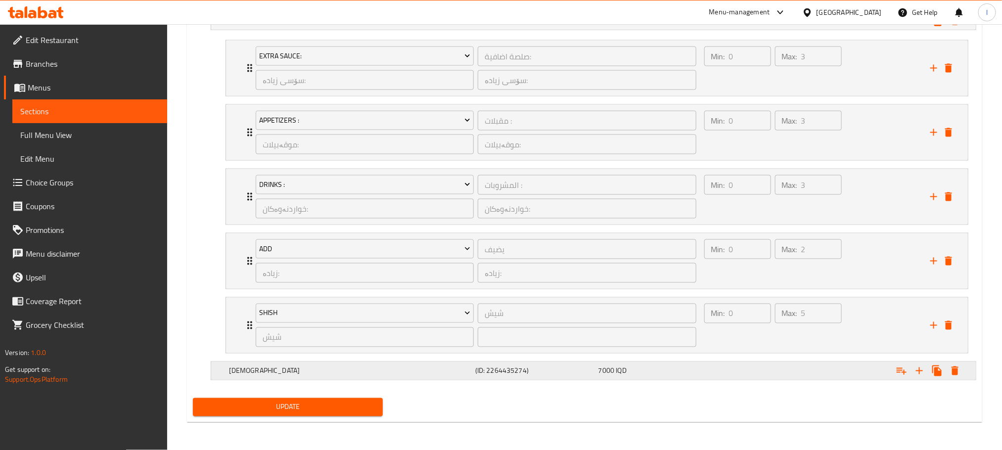
click at [610, 378] on div "Syrian (ID: 2264435274) 7000 IQD" at bounding box center [596, 371] width 739 height 22
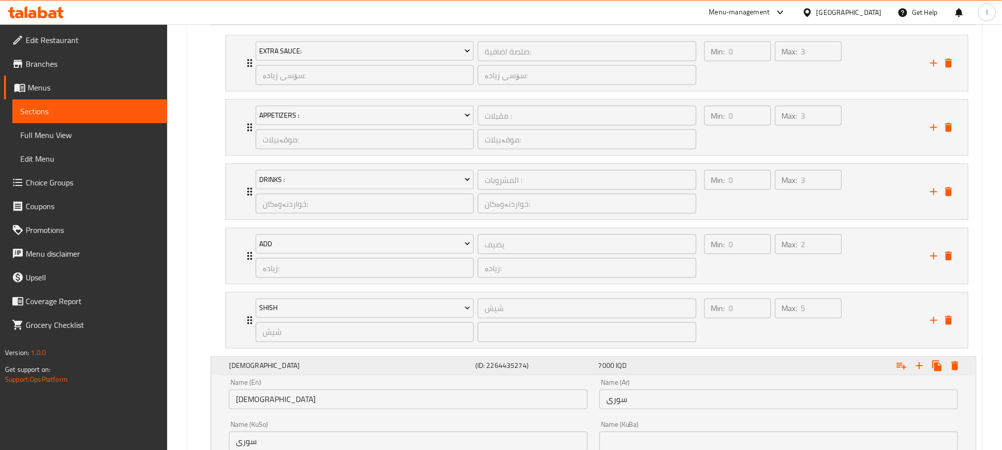
scroll to position [852, 0]
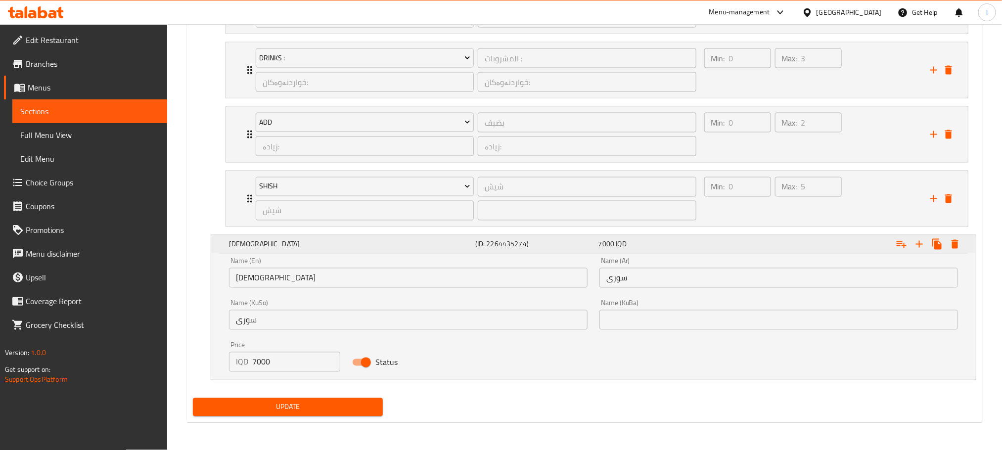
click at [597, 241] on div "7000 IQD" at bounding box center [657, 244] width 123 height 14
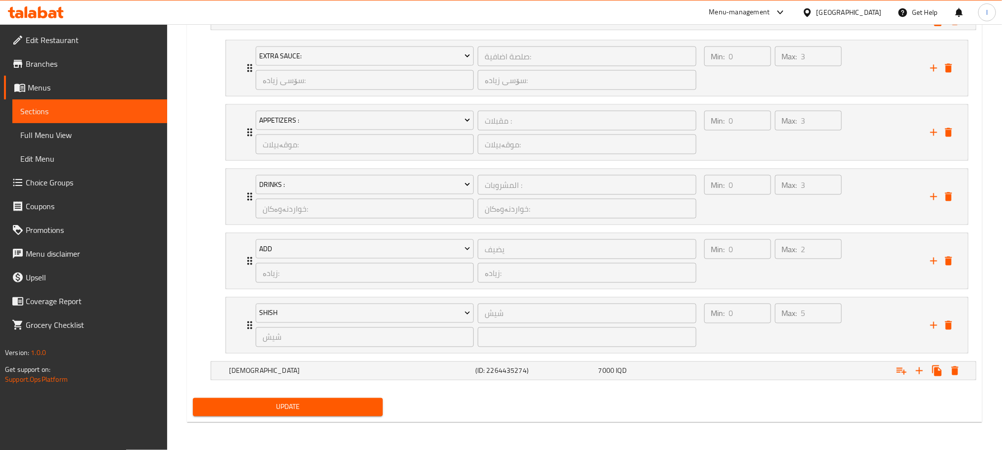
scroll to position [725, 0]
click at [376, 363] on div "Syrian (ID: 2264435274) 7000 IQD" at bounding box center [596, 371] width 739 height 22
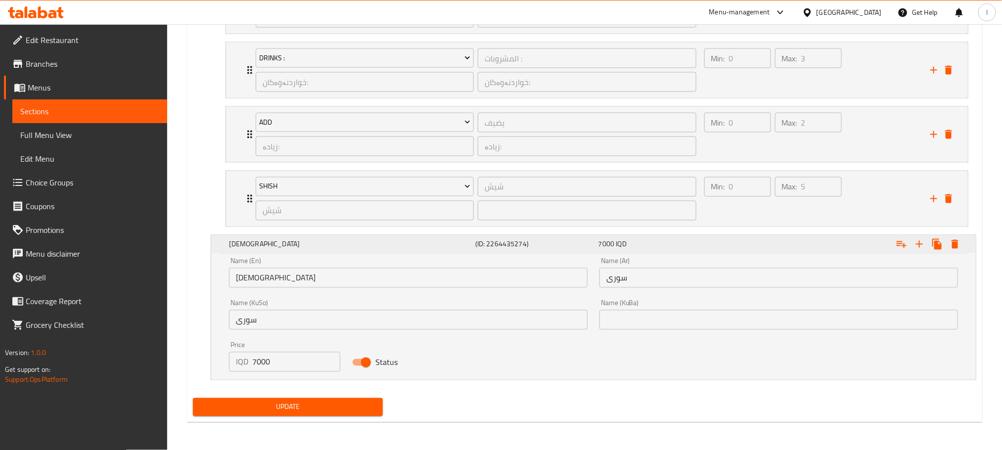
scroll to position [852, 0]
click at [387, 245] on h5 "Syrian" at bounding box center [350, 244] width 242 height 10
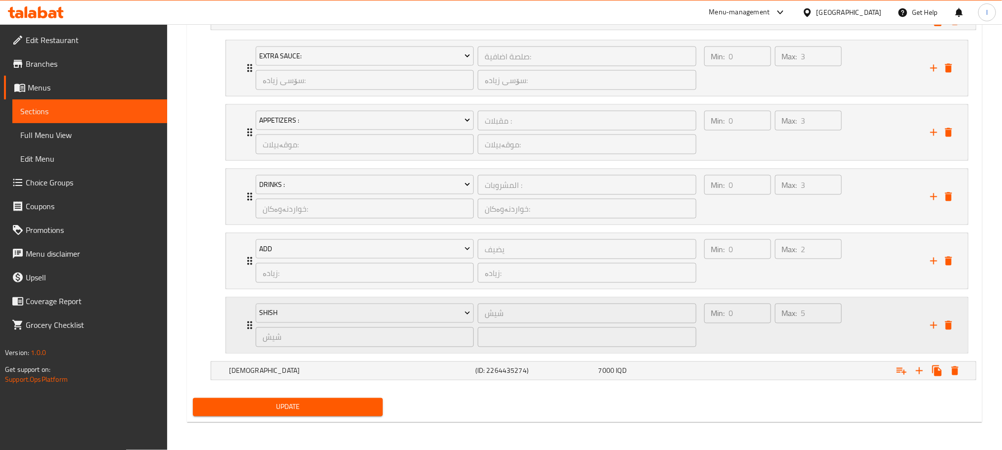
scroll to position [453, 0]
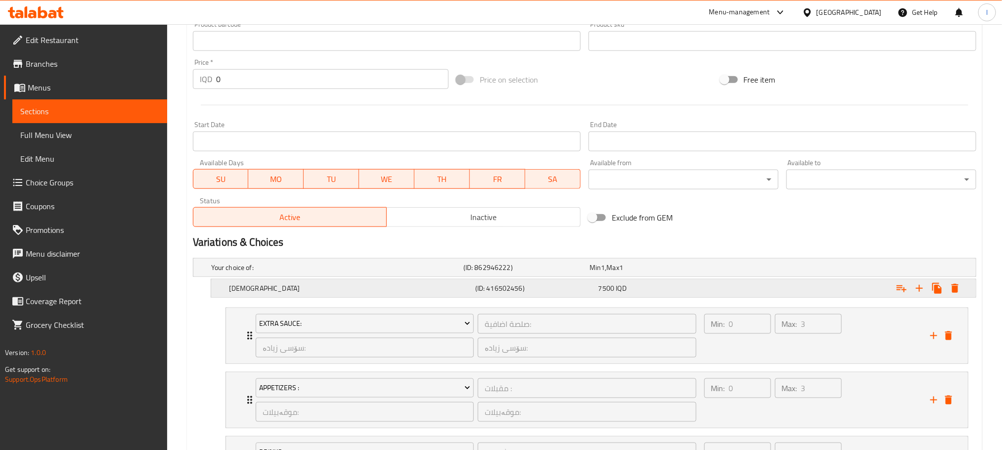
click at [552, 280] on div "Iraqi (ID: 416502456) 7500 IQD" at bounding box center [596, 288] width 739 height 22
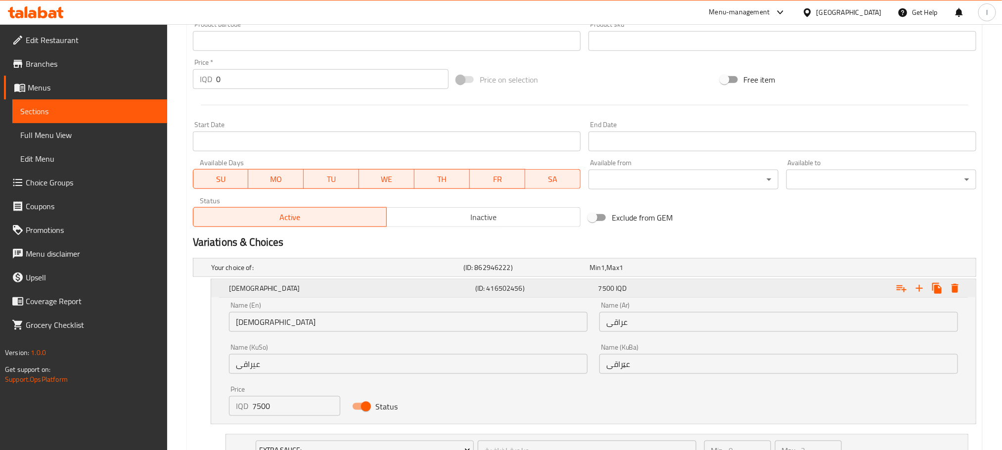
click at [576, 282] on div "(ID: 416502456)" at bounding box center [534, 288] width 123 height 14
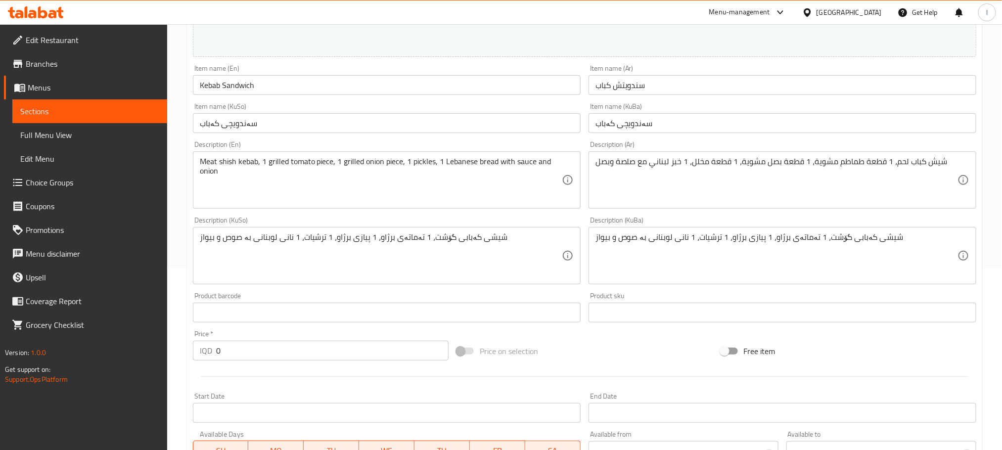
scroll to position [0, 0]
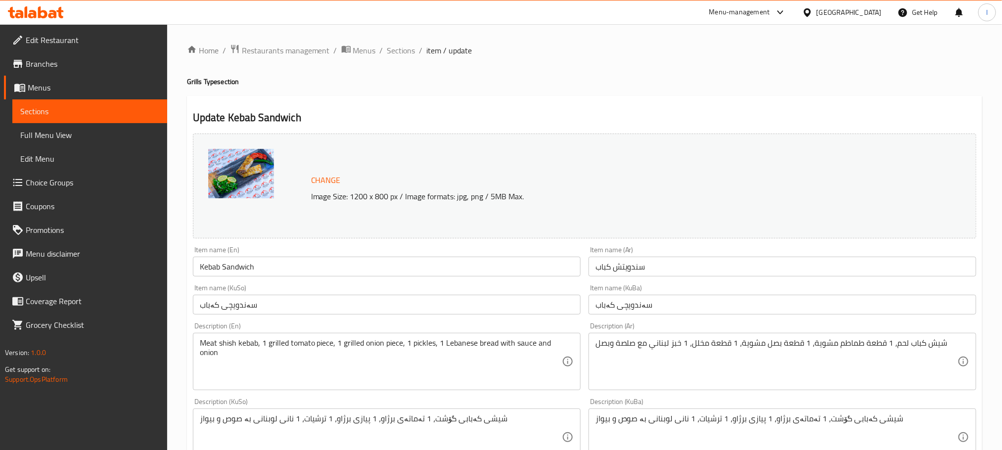
click at [272, 266] on input "Kebab Sandwich" at bounding box center [387, 267] width 388 height 20
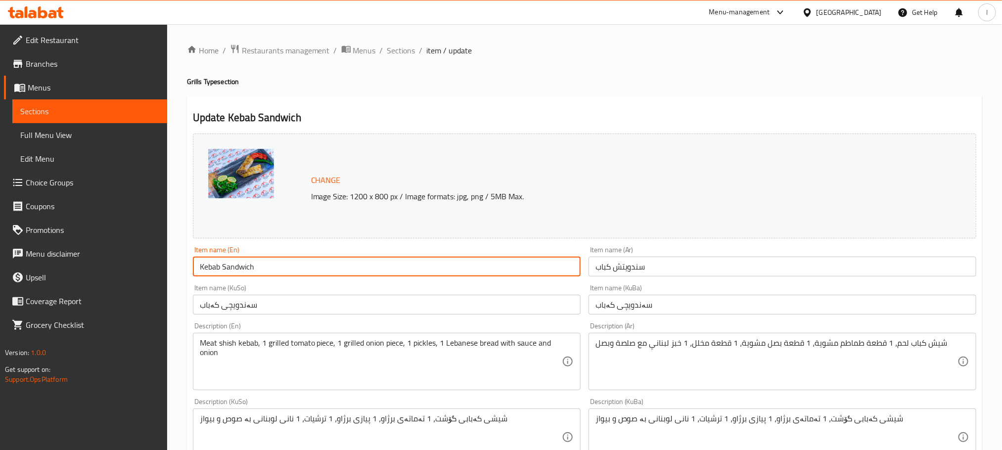
click at [272, 266] on input "Kebab Sandwich" at bounding box center [387, 267] width 388 height 20
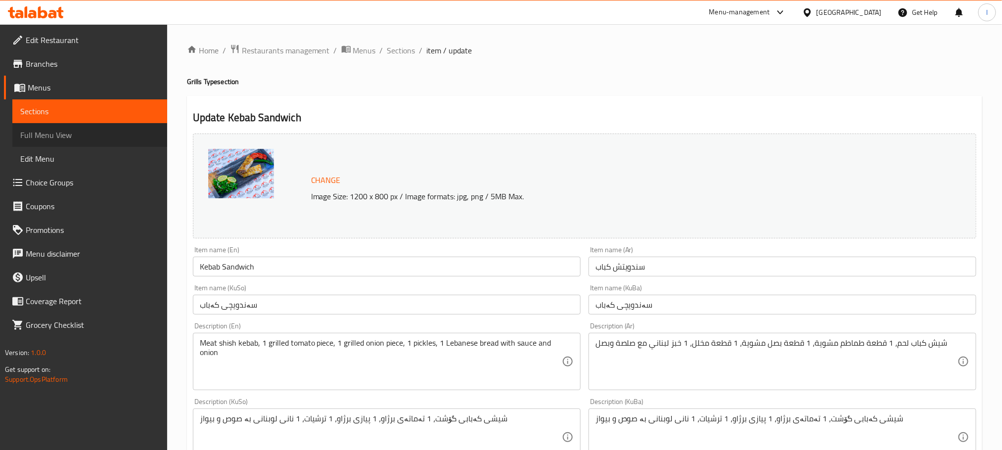
click at [67, 136] on span "Full Menu View" at bounding box center [89, 135] width 139 height 12
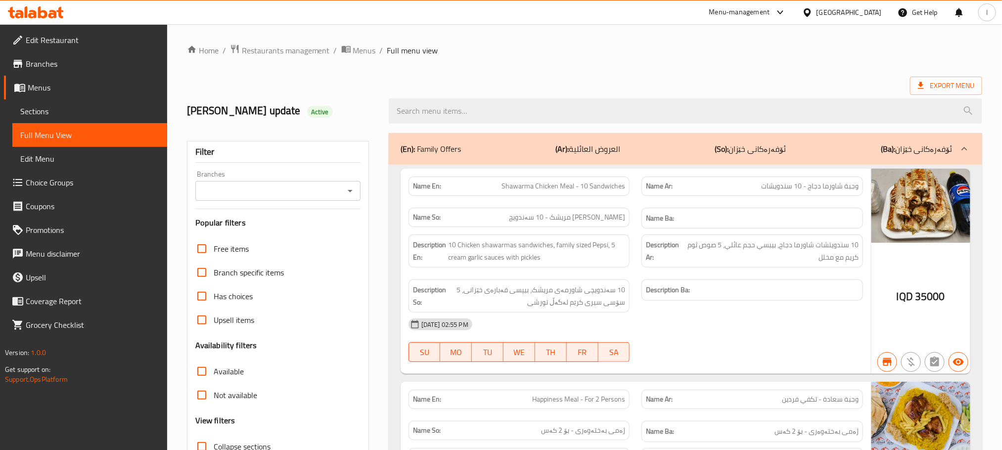
click at [359, 198] on div "Branches" at bounding box center [277, 191] width 165 height 20
click at [350, 196] on icon "Open" at bounding box center [350, 191] width 12 height 12
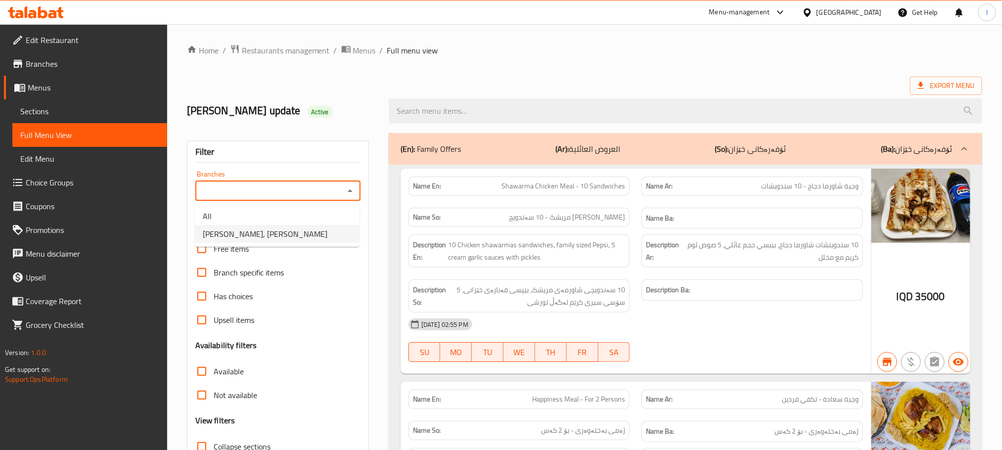
click at [311, 233] on li "Dhaif Almukhtar, Bakhtiary" at bounding box center [277, 234] width 165 height 18
type input "Dhaif Almukhtar, Bakhtiary"
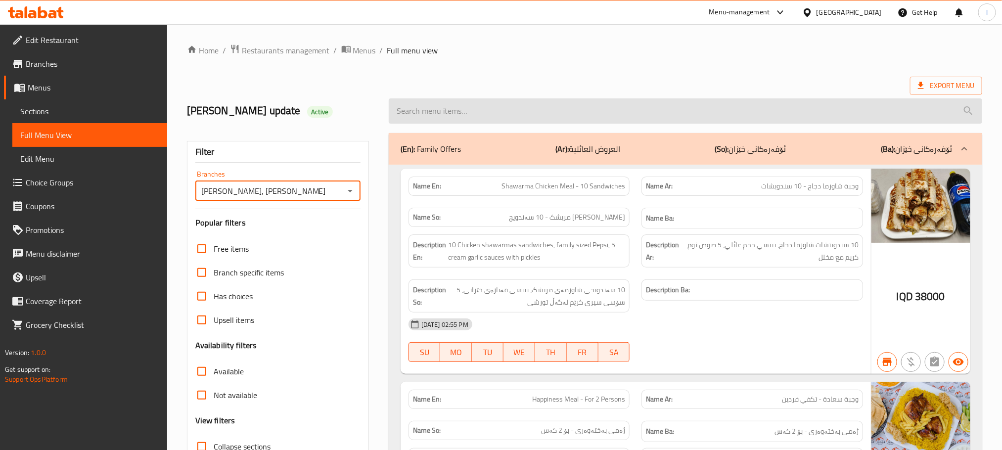
click at [442, 107] on input "search" at bounding box center [685, 110] width 593 height 25
paste input "Kebab Sandwich"
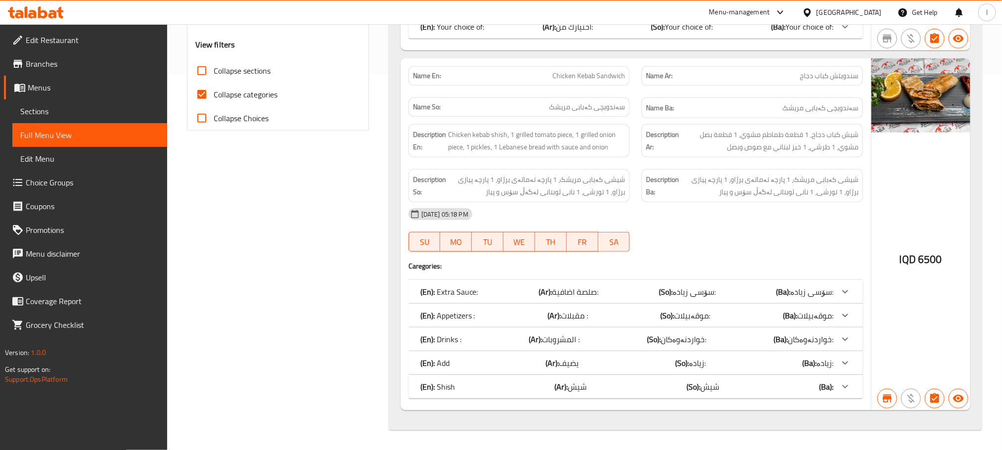
scroll to position [107, 0]
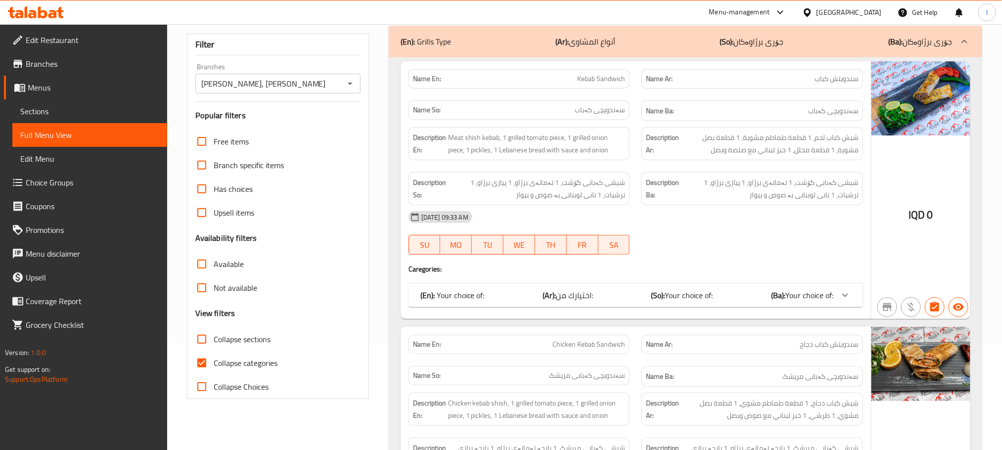
type input "Kebab Sandwich"
click at [205, 355] on input "Collapse categories" at bounding box center [202, 363] width 24 height 24
checkbox input "false"
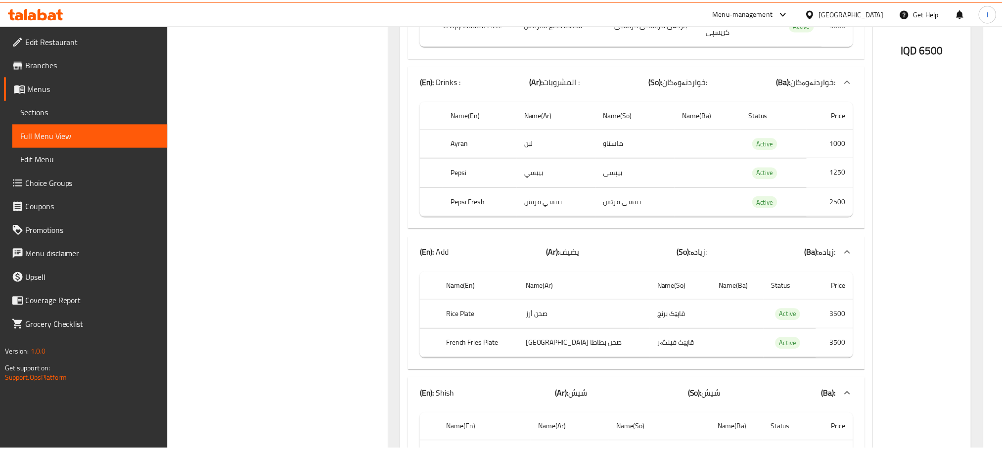
scroll to position [1930, 0]
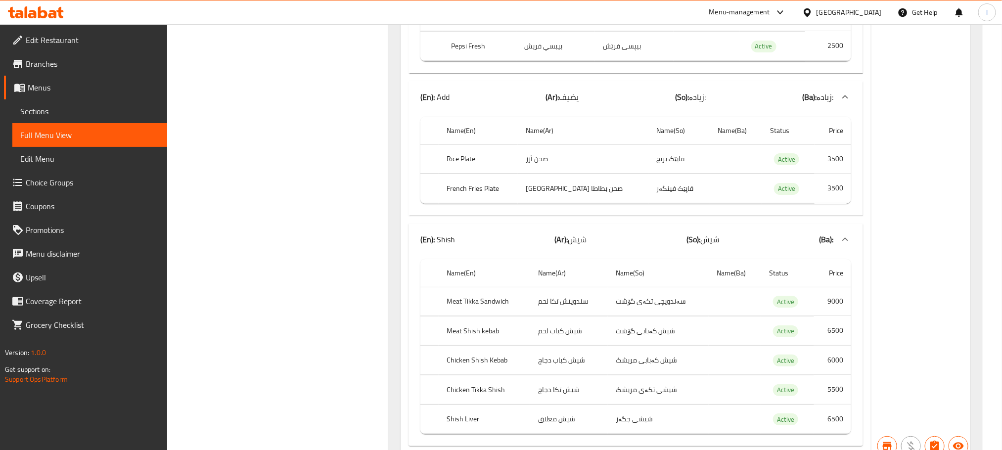
click at [49, 109] on span "Sections" at bounding box center [89, 111] width 139 height 12
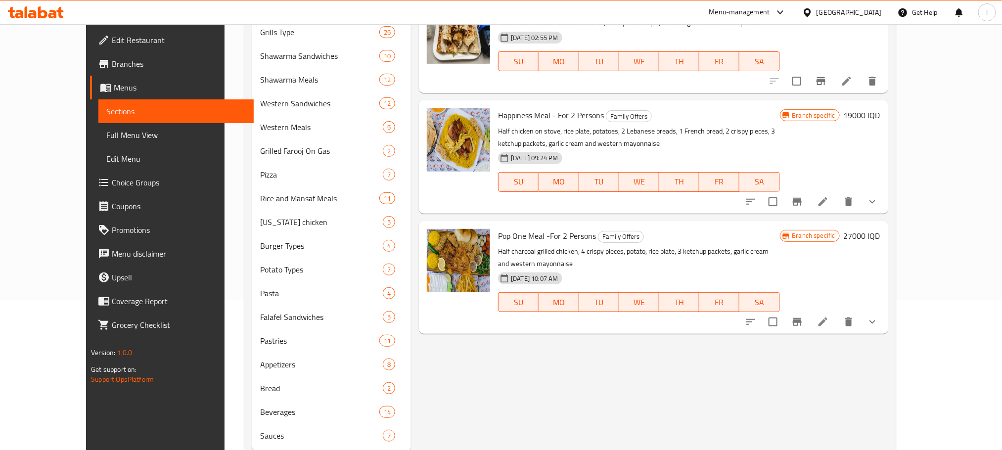
scroll to position [179, 0]
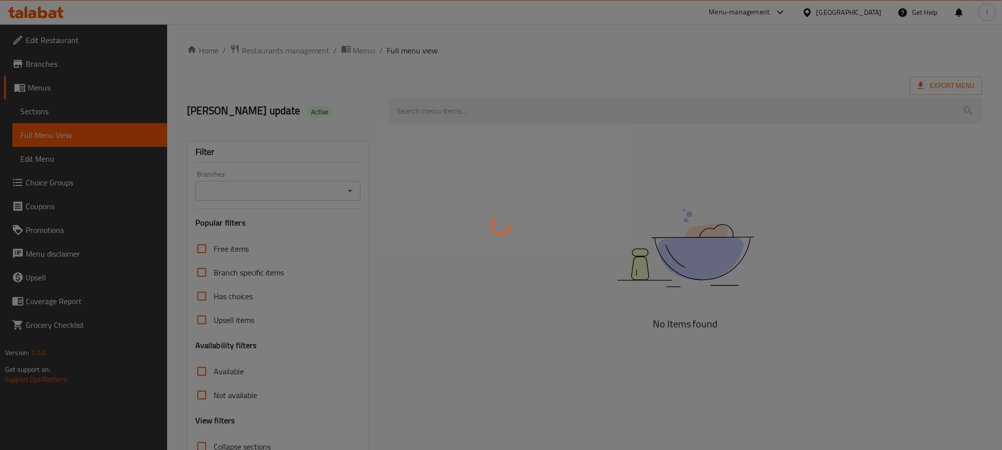
click at [38, 15] on div at bounding box center [501, 225] width 1002 height 450
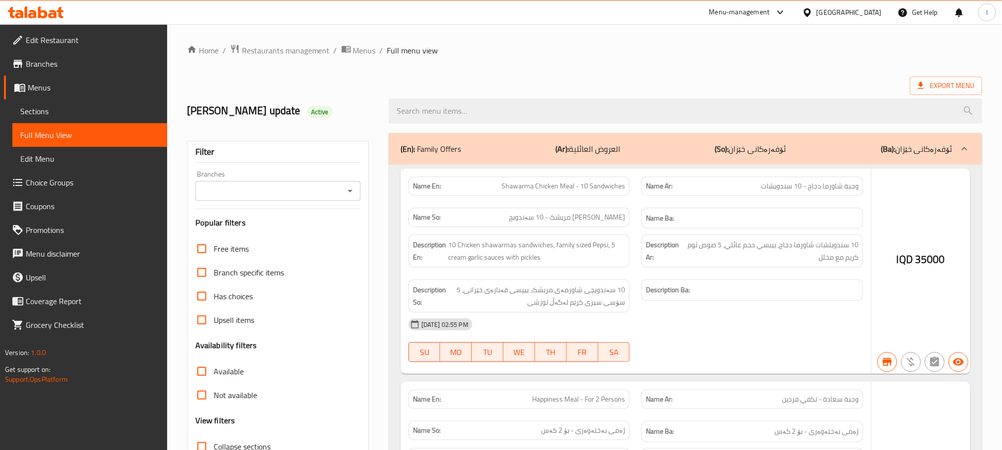
click at [35, 12] on icon at bounding box center [32, 14] width 8 height 8
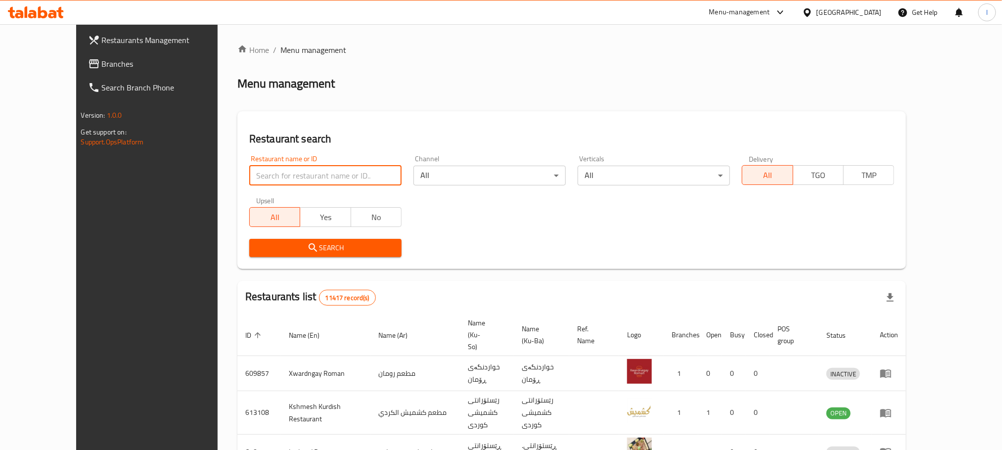
click at [249, 177] on input "search" at bounding box center [325, 176] width 152 height 20
paste input "Mi9"
type input "Mi9"
click button "Search" at bounding box center [325, 248] width 152 height 18
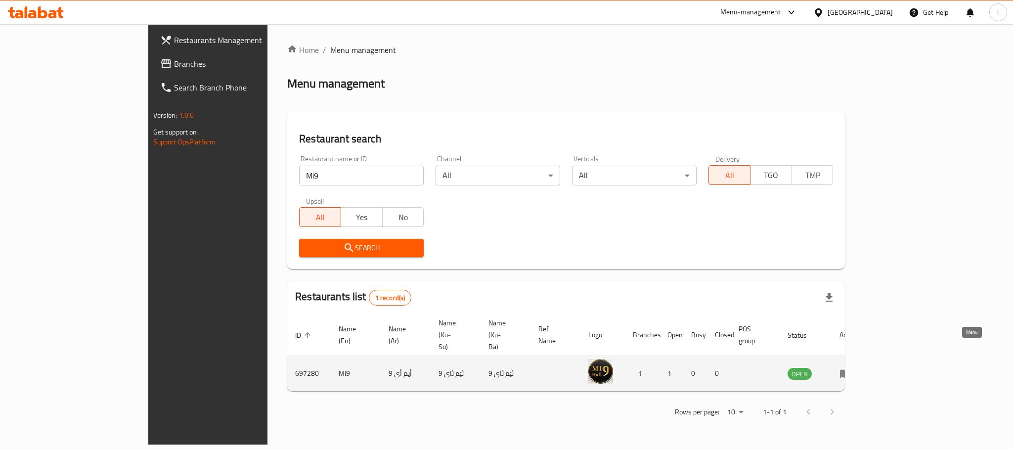
click at [849, 372] on icon "enhanced table" at bounding box center [847, 374] width 3 height 4
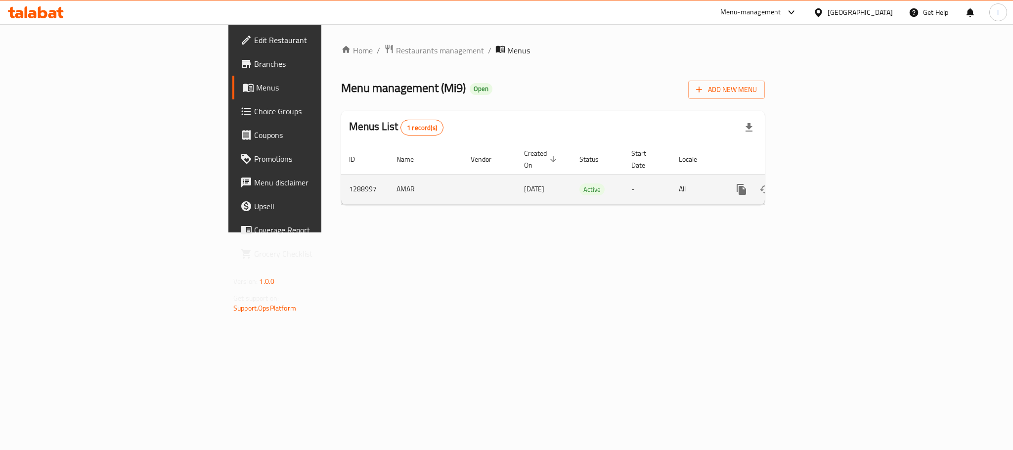
click at [833, 174] on td "enhanced table" at bounding box center [777, 189] width 111 height 30
click at [819, 184] on icon "enhanced table" at bounding box center [813, 189] width 12 height 12
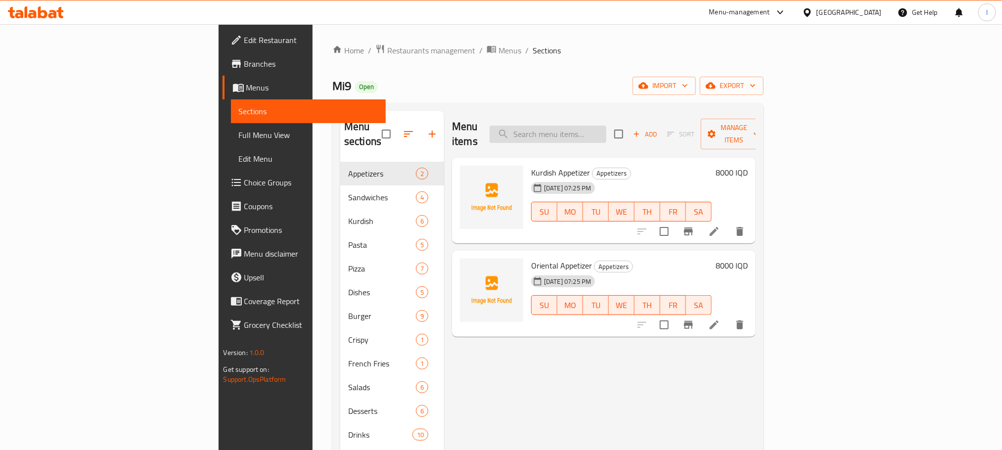
click at [596, 128] on input "search" at bounding box center [547, 134] width 117 height 17
paste input "Oriental Appetizer"
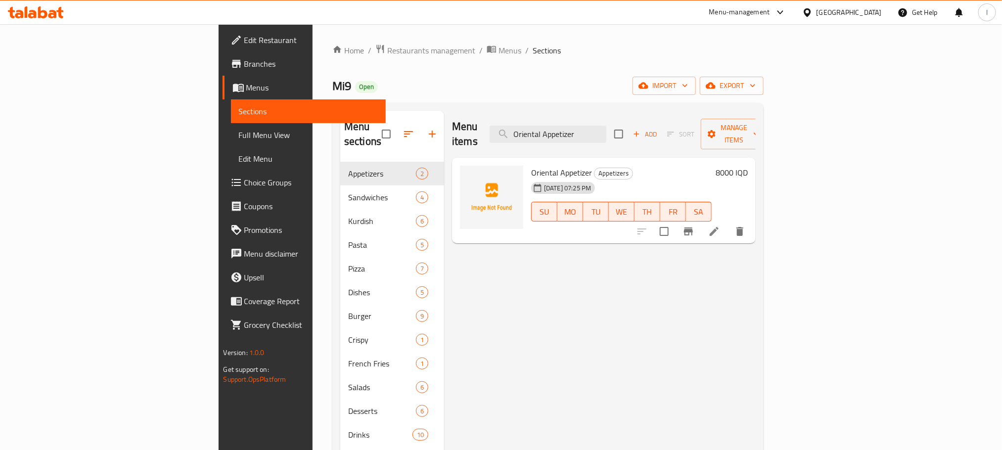
type input "Oriental Appetizer"
click at [728, 222] on li at bounding box center [714, 231] width 28 height 18
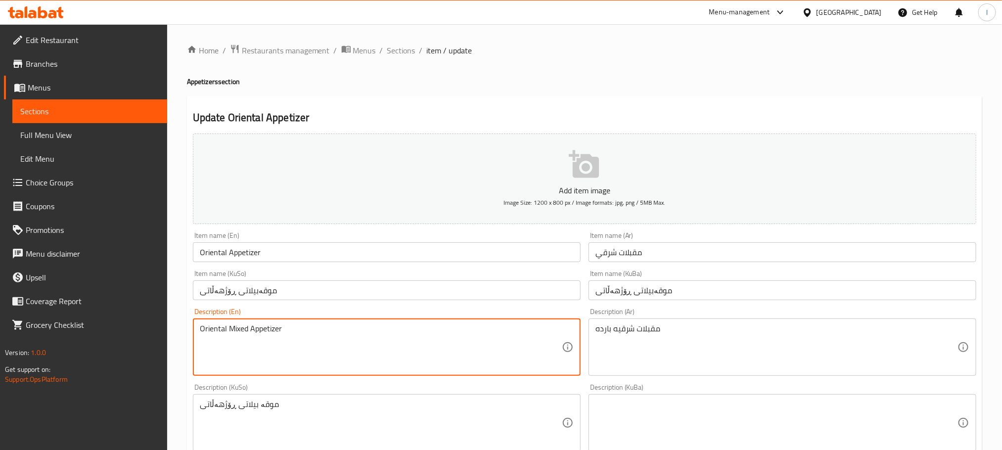
click at [276, 325] on textarea "Oriental Mixed Appetizer" at bounding box center [381, 347] width 362 height 47
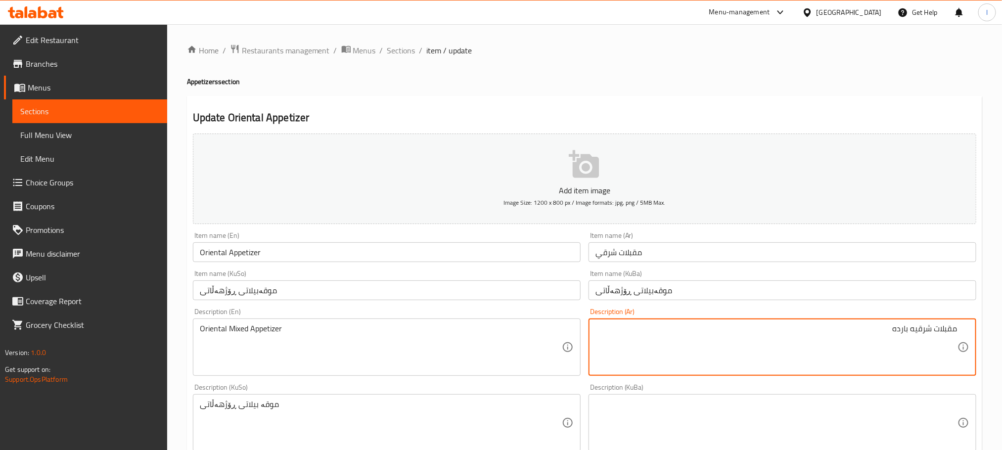
click at [831, 336] on textarea "مقبلات شرقيه بارده" at bounding box center [776, 347] width 362 height 47
paste textarea "ة باردة مشكلة"
type textarea "مقبلات شرقية باردة مشكلة"
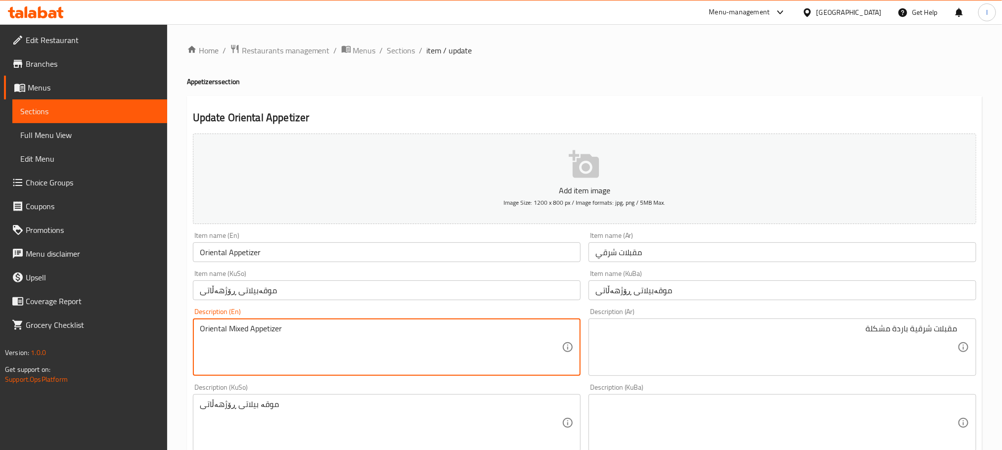
click at [300, 337] on textarea "Oriental Mixed Appetizer" at bounding box center [381, 347] width 362 height 47
paste textarea "mixed cold a"
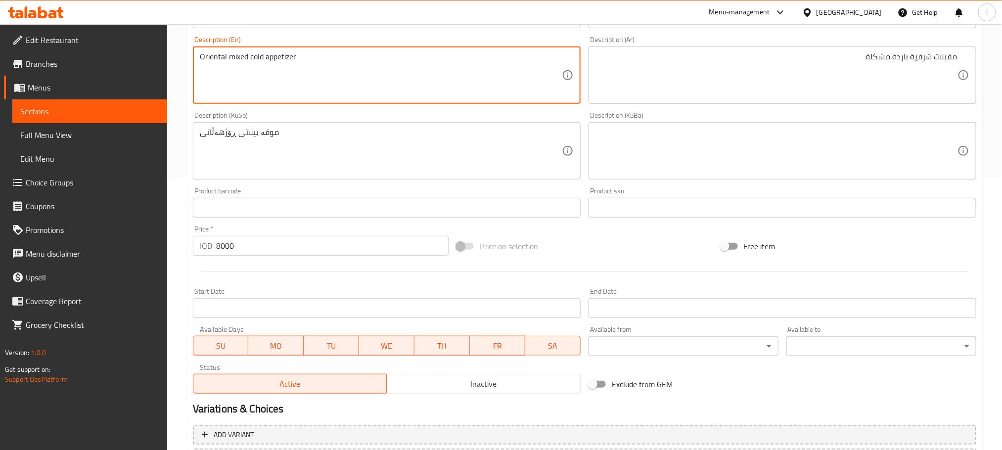
type textarea "Oriental mixed cold appetizer"
click at [297, 125] on div "موقە بیلاتی ڕۆژهەڵاتی Description (KuSo)" at bounding box center [387, 150] width 388 height 57
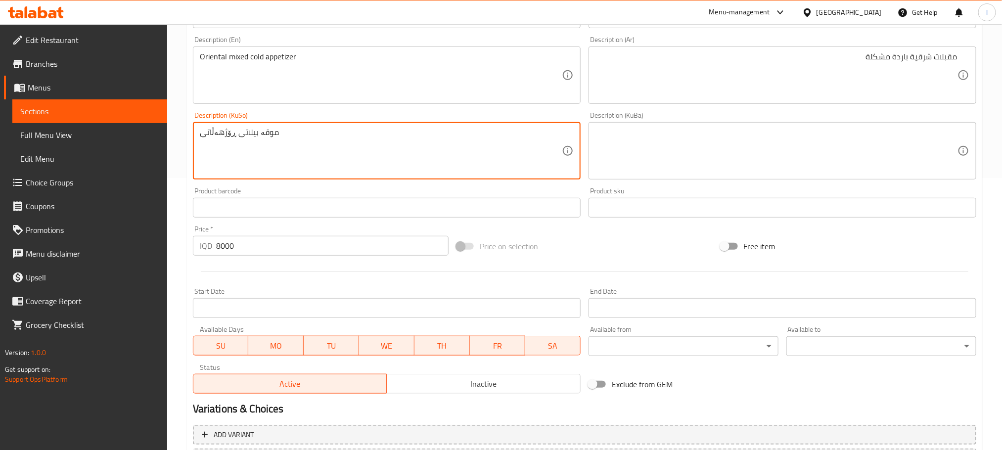
click at [306, 131] on textarea "موقە بیلاتی ڕۆژهەڵاتی" at bounding box center [381, 151] width 362 height 47
click at [522, 138] on textarea "موقە بیلاتی ڕۆژهەڵاتی" at bounding box center [381, 151] width 362 height 47
click at [470, 136] on textarea "موقە بیلاتی ڕۆژهەڵاتی" at bounding box center [381, 151] width 362 height 47
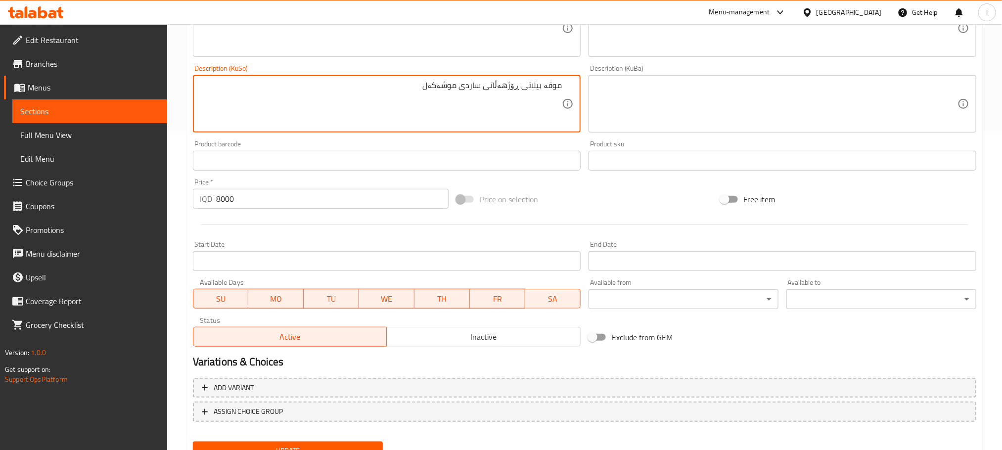
scroll to position [361, 0]
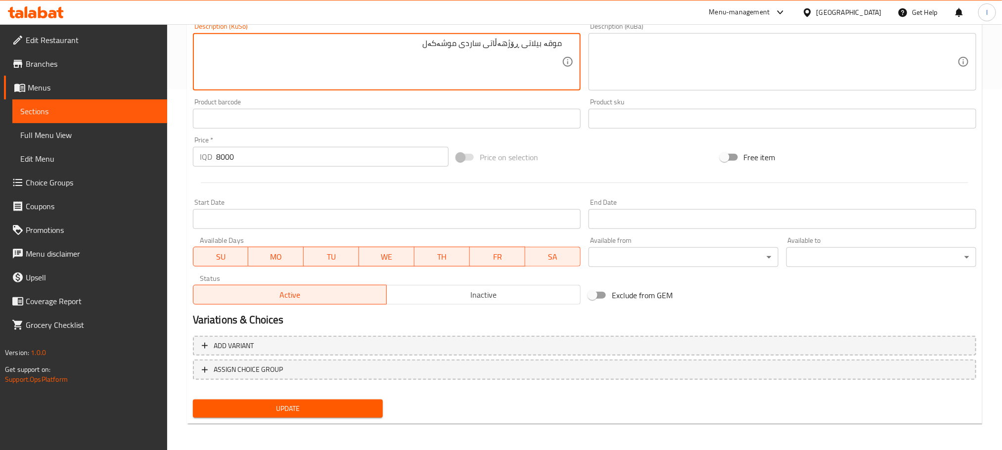
type textarea "موقە بیلاتی ڕۆژهەڵاتی ساردی موشەکەل"
click at [320, 414] on span "Update" at bounding box center [288, 408] width 174 height 12
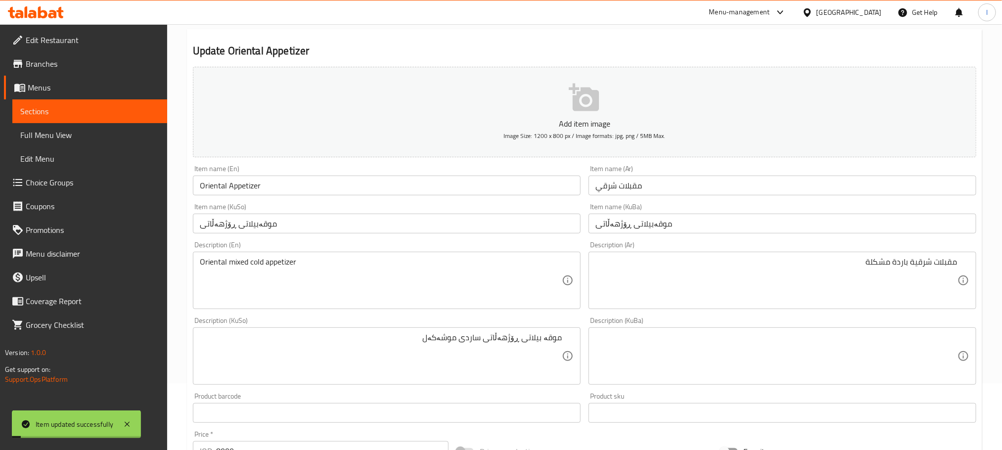
scroll to position [0, 0]
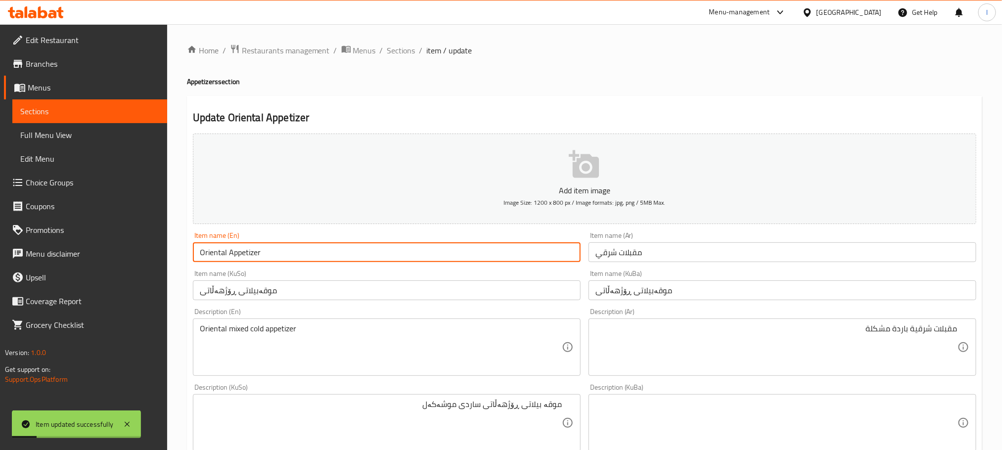
click at [287, 256] on input "Oriental Appetizer" at bounding box center [387, 252] width 388 height 20
click at [93, 132] on span "Full Menu View" at bounding box center [89, 135] width 139 height 12
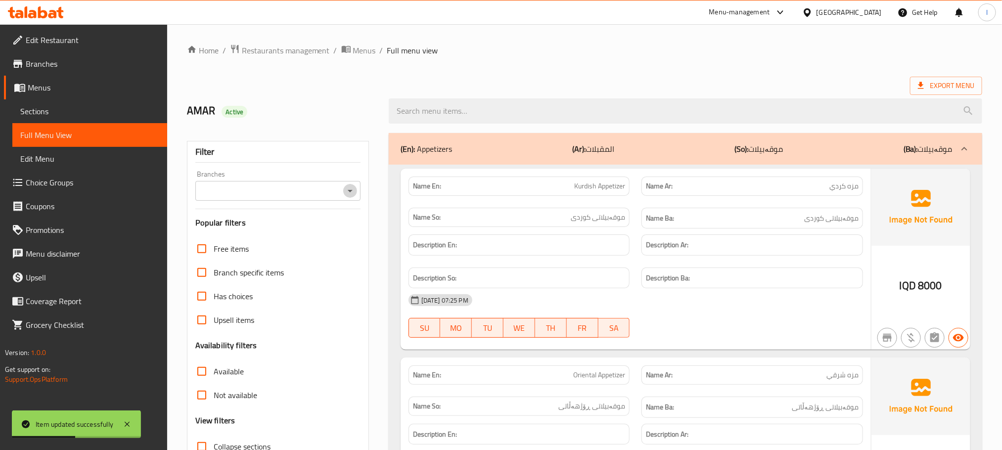
click at [351, 190] on icon "Open" at bounding box center [350, 191] width 5 height 2
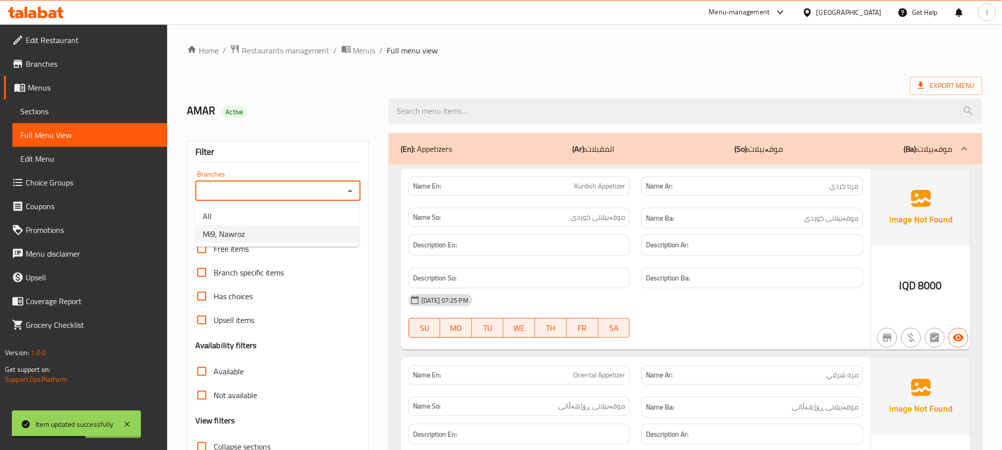
click at [299, 225] on li "Mi9, Nawroz" at bounding box center [277, 234] width 165 height 18
type input "Mi9, Nawroz"
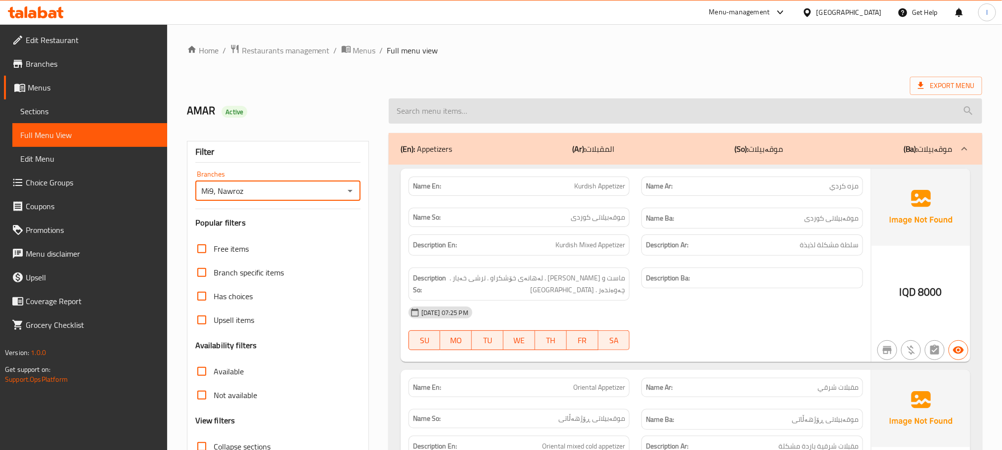
click at [448, 115] on input "search" at bounding box center [685, 110] width 593 height 25
paste input "Oriental Appetizer"
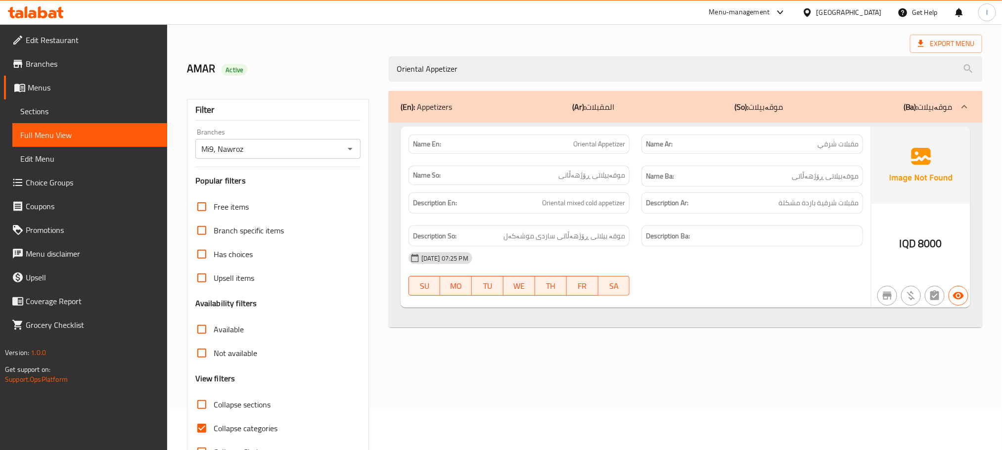
scroll to position [77, 0]
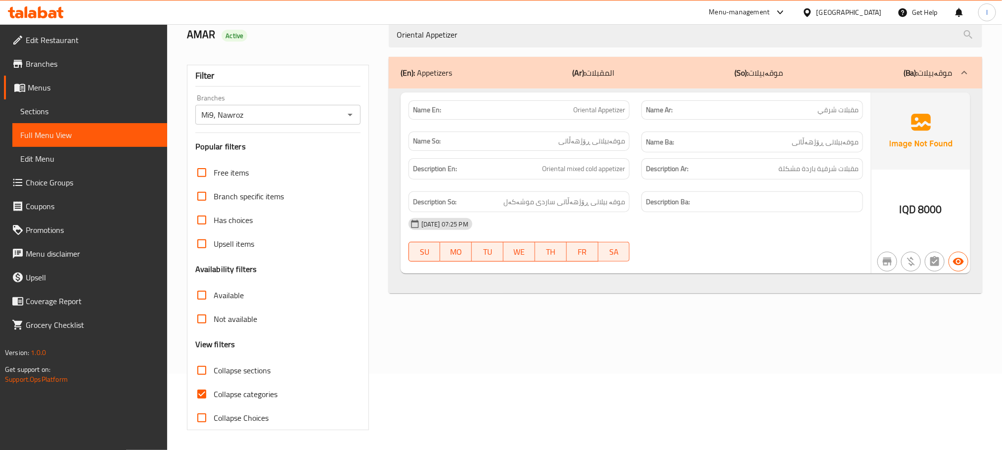
type input "Oriental Appetizer"
click at [197, 386] on input "Collapse categories" at bounding box center [202, 394] width 24 height 24
checkbox input "false"
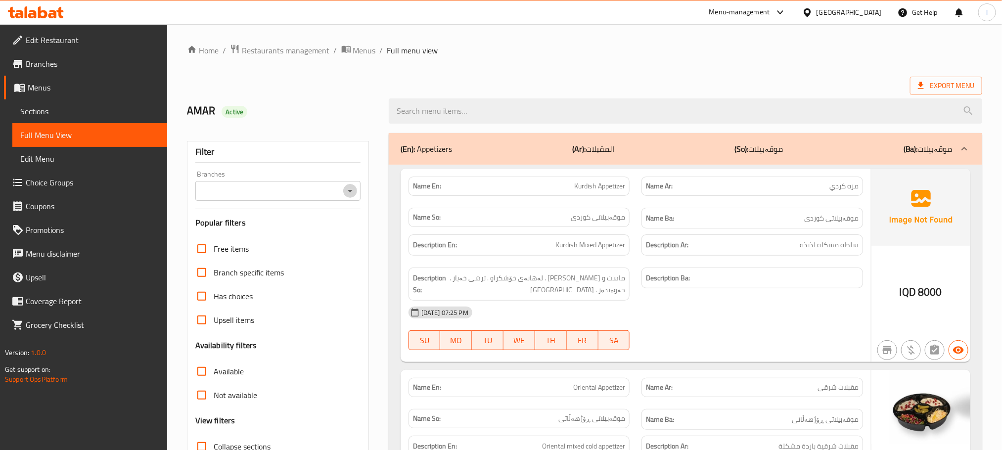
click at [347, 190] on icon "Open" at bounding box center [350, 191] width 12 height 12
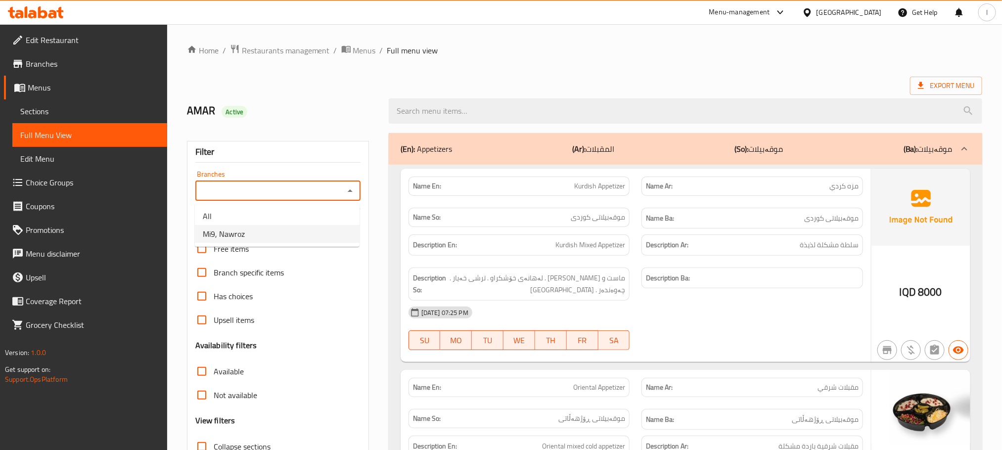
click at [300, 239] on li "Mi9, Nawroz" at bounding box center [277, 234] width 165 height 18
type input "Mi9, Nawroz"
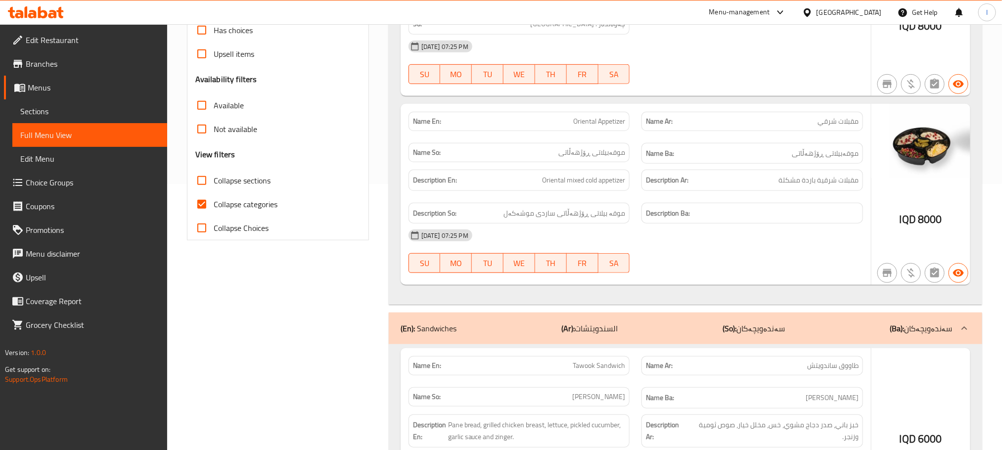
scroll to position [272, 0]
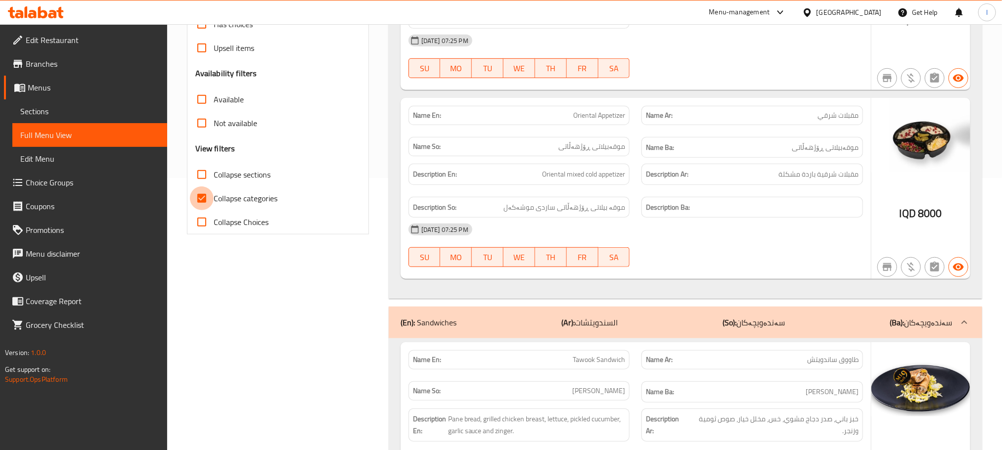
click at [199, 196] on input "Collapse categories" at bounding box center [202, 198] width 24 height 24
checkbox input "false"
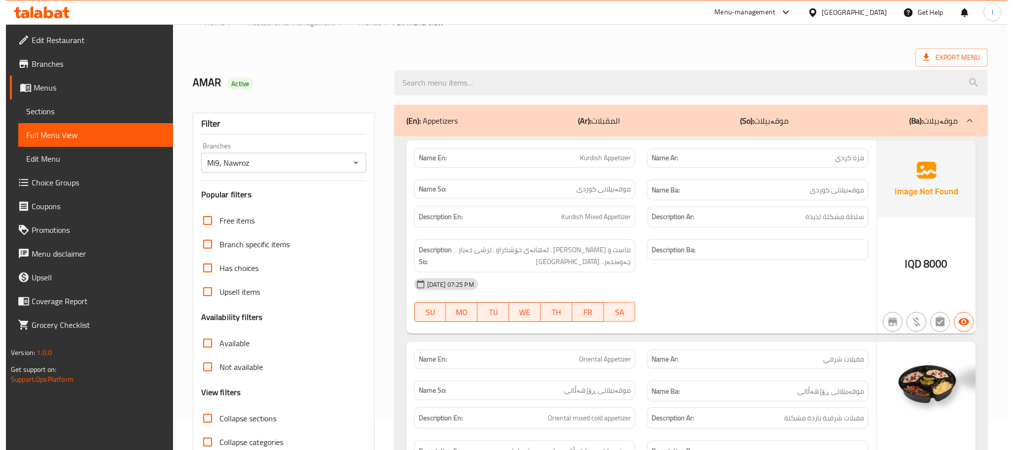
scroll to position [0, 0]
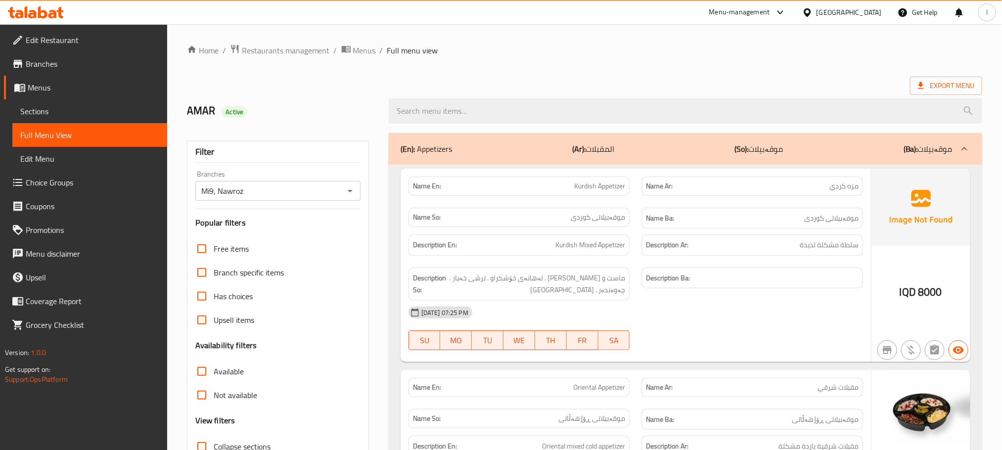
click at [433, 97] on div at bounding box center [685, 110] width 605 height 37
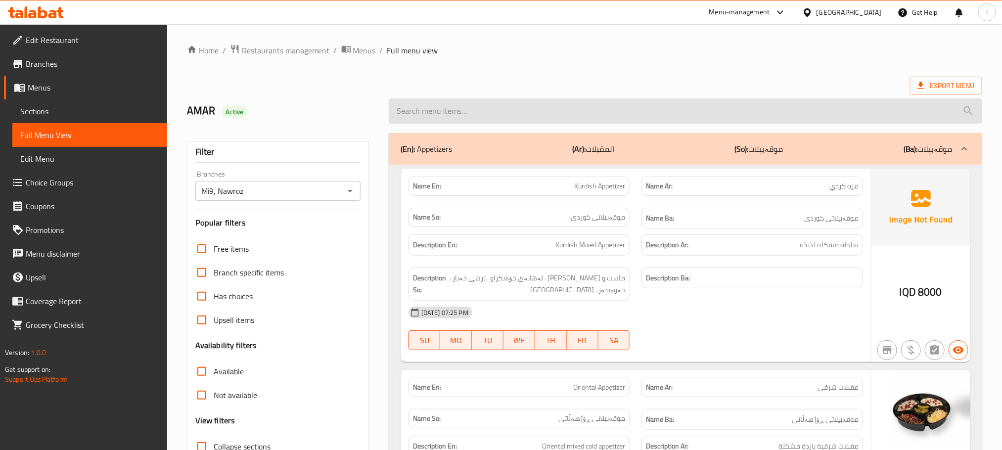
click at [432, 106] on input "search" at bounding box center [685, 110] width 593 height 25
paste input "Oriental Appetizer"
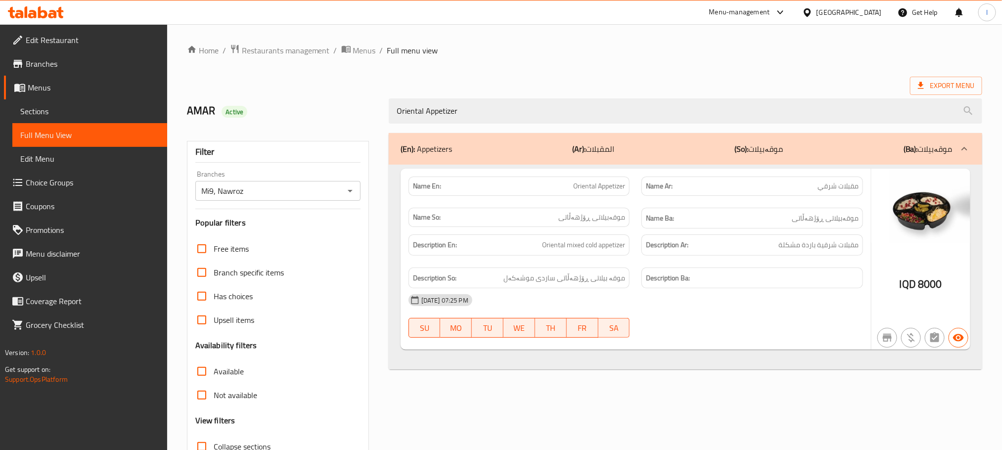
type input "Oriental Appetizer"
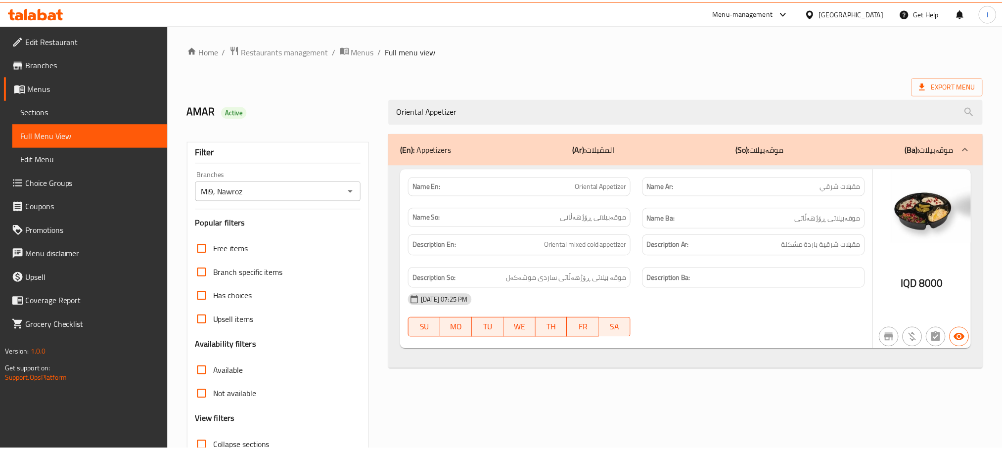
scroll to position [77, 0]
